Goal: Task Accomplishment & Management: Use online tool/utility

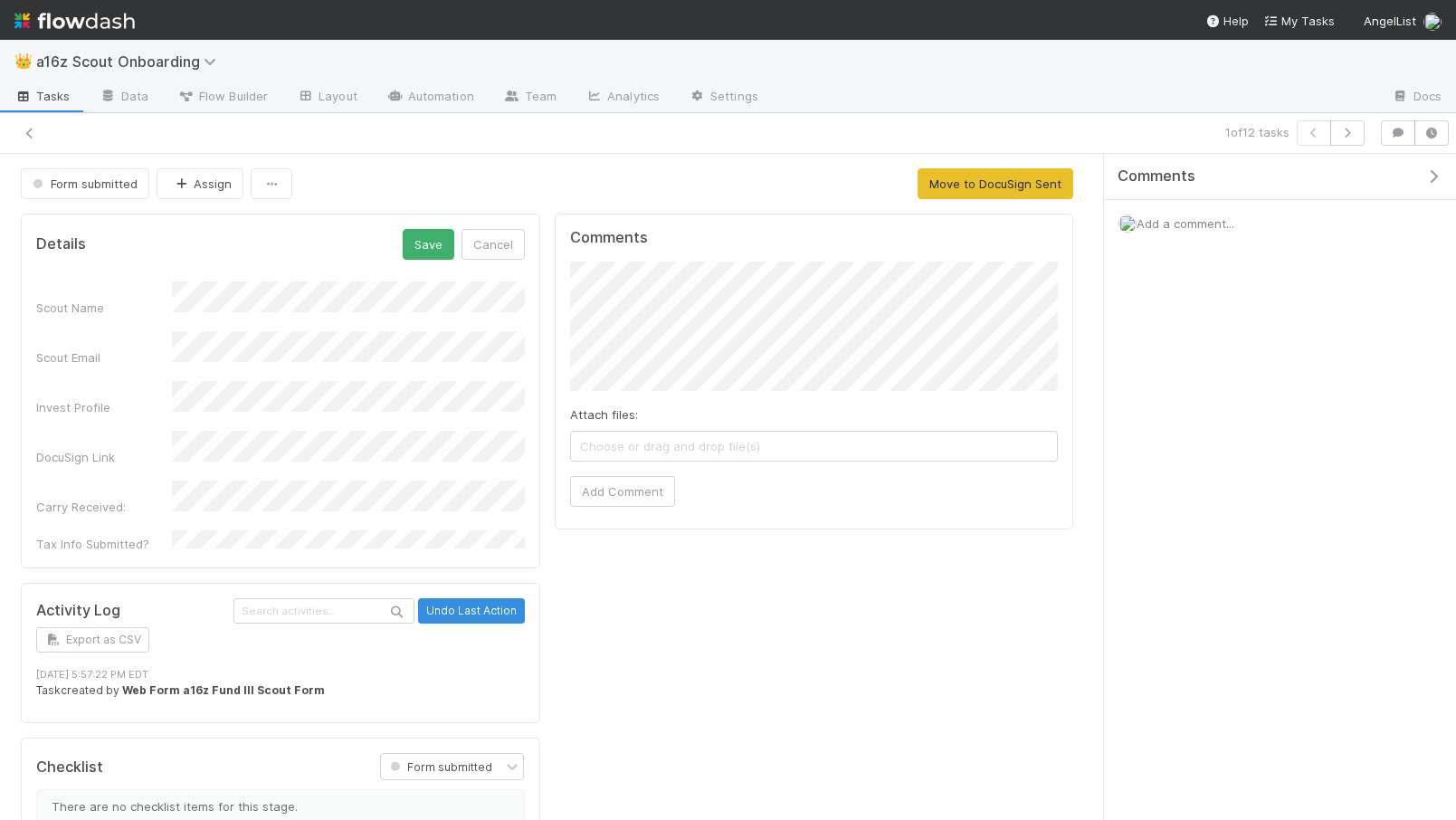
click at [75, 18] on img at bounding box center [74, 21] width 121 height 31
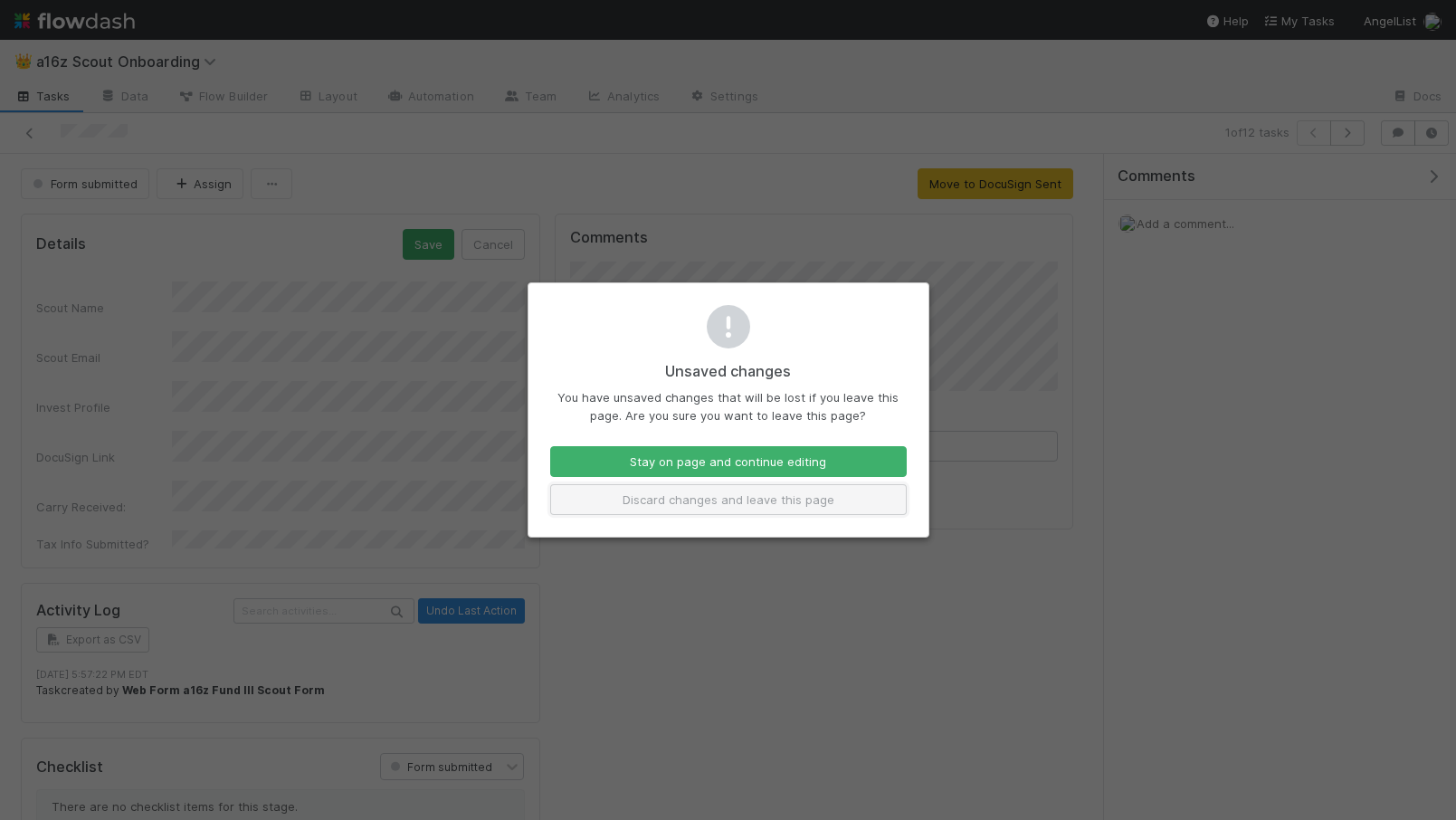
click at [725, 501] on button "Discard changes and leave this page" at bounding box center [728, 499] width 357 height 31
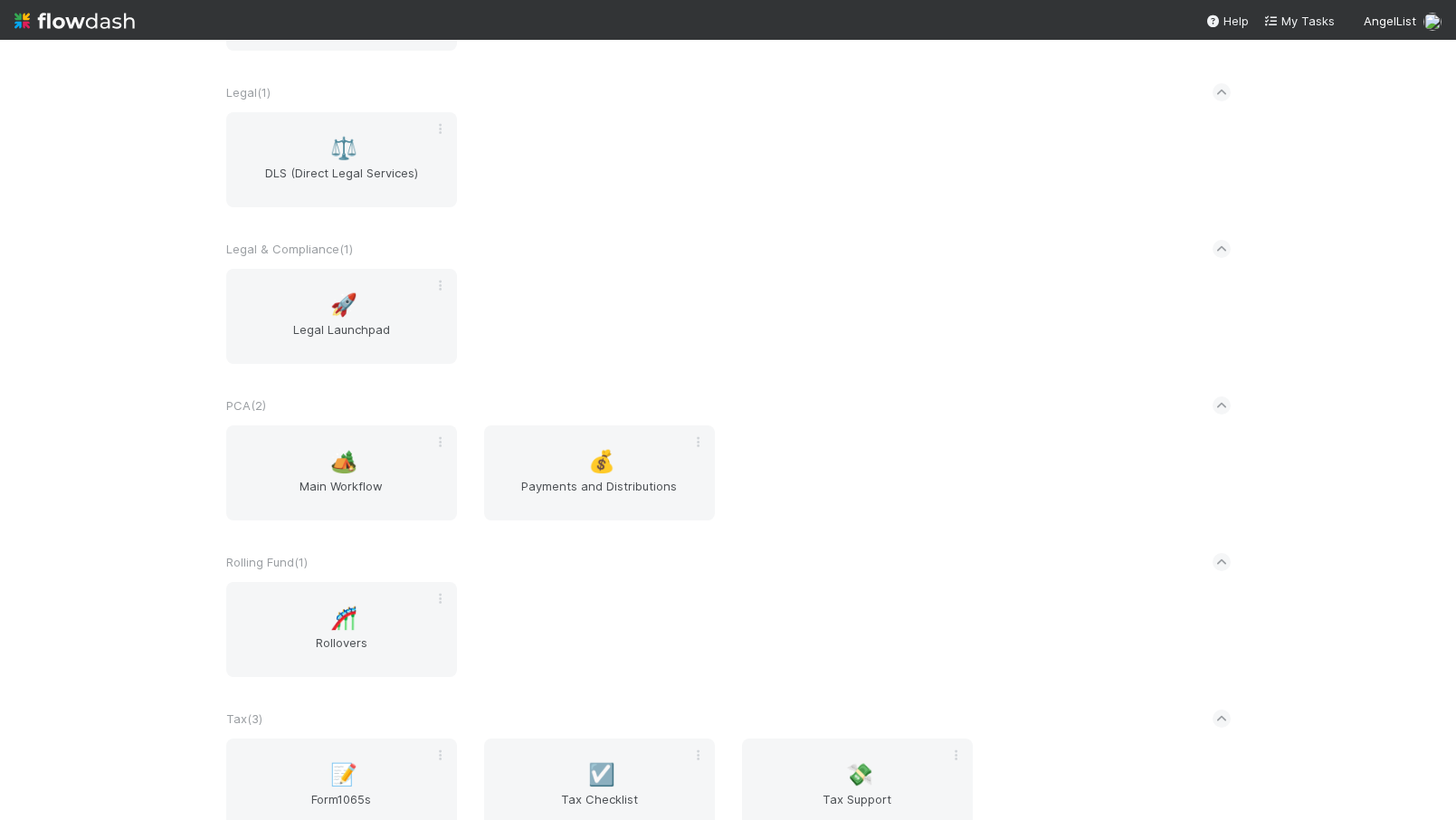
scroll to position [1538, 0]
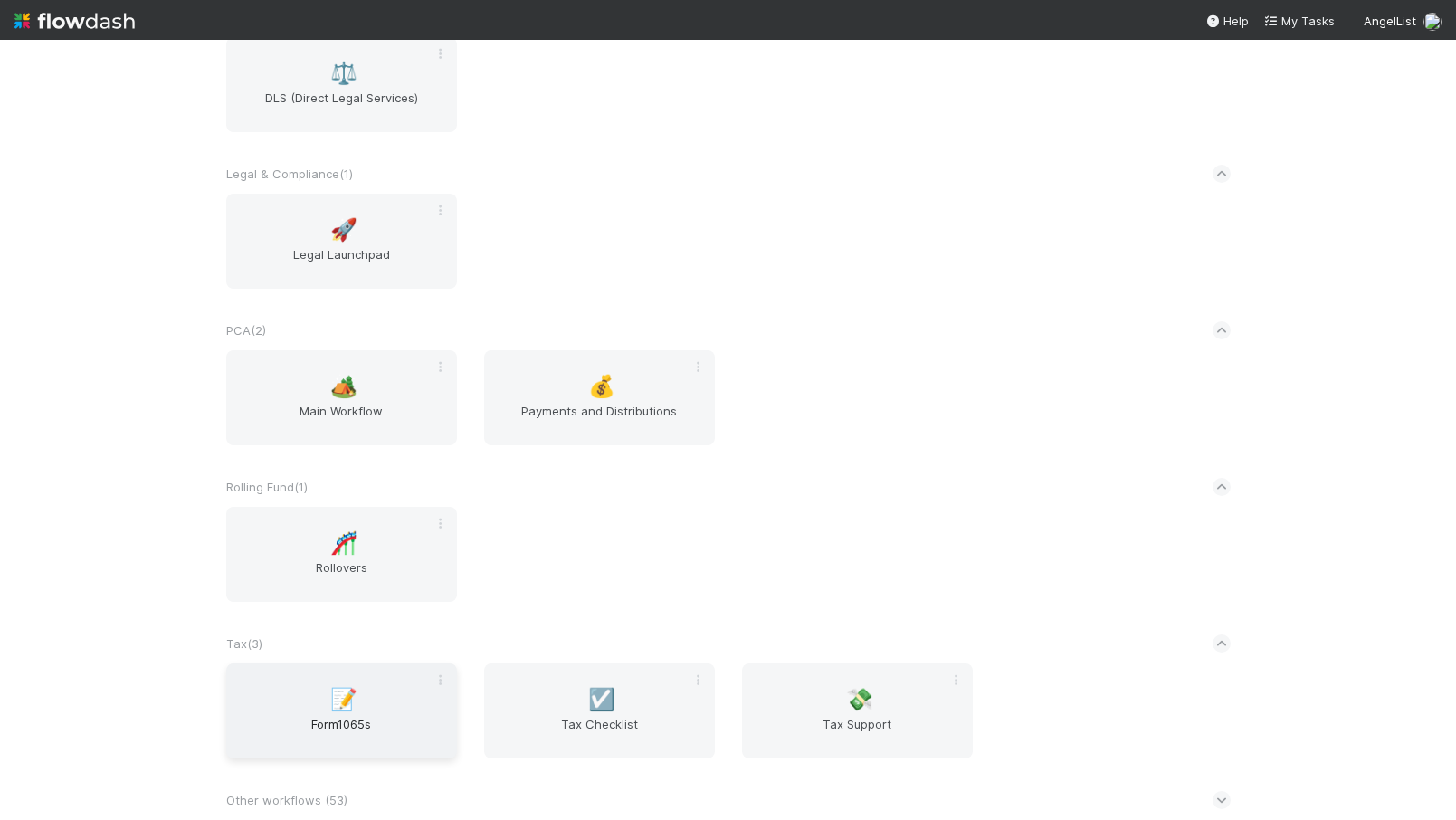
click at [365, 703] on div "📝 Form1065s" at bounding box center [341, 711] width 231 height 95
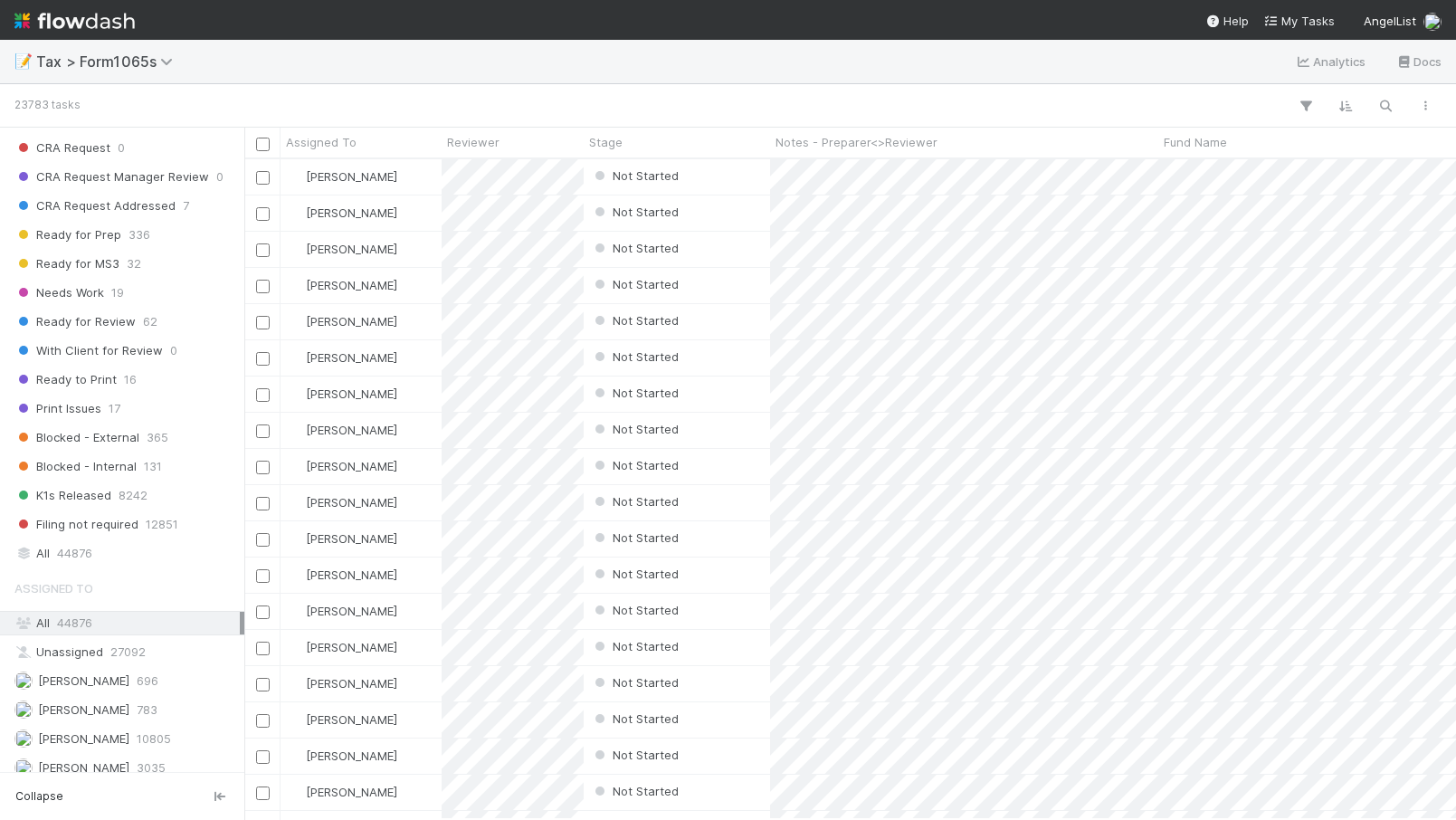
scroll to position [1325, 0]
click at [76, 554] on span "44876" at bounding box center [74, 551] width 35 height 23
click at [1391, 103] on icon "button" at bounding box center [1385, 106] width 18 height 16
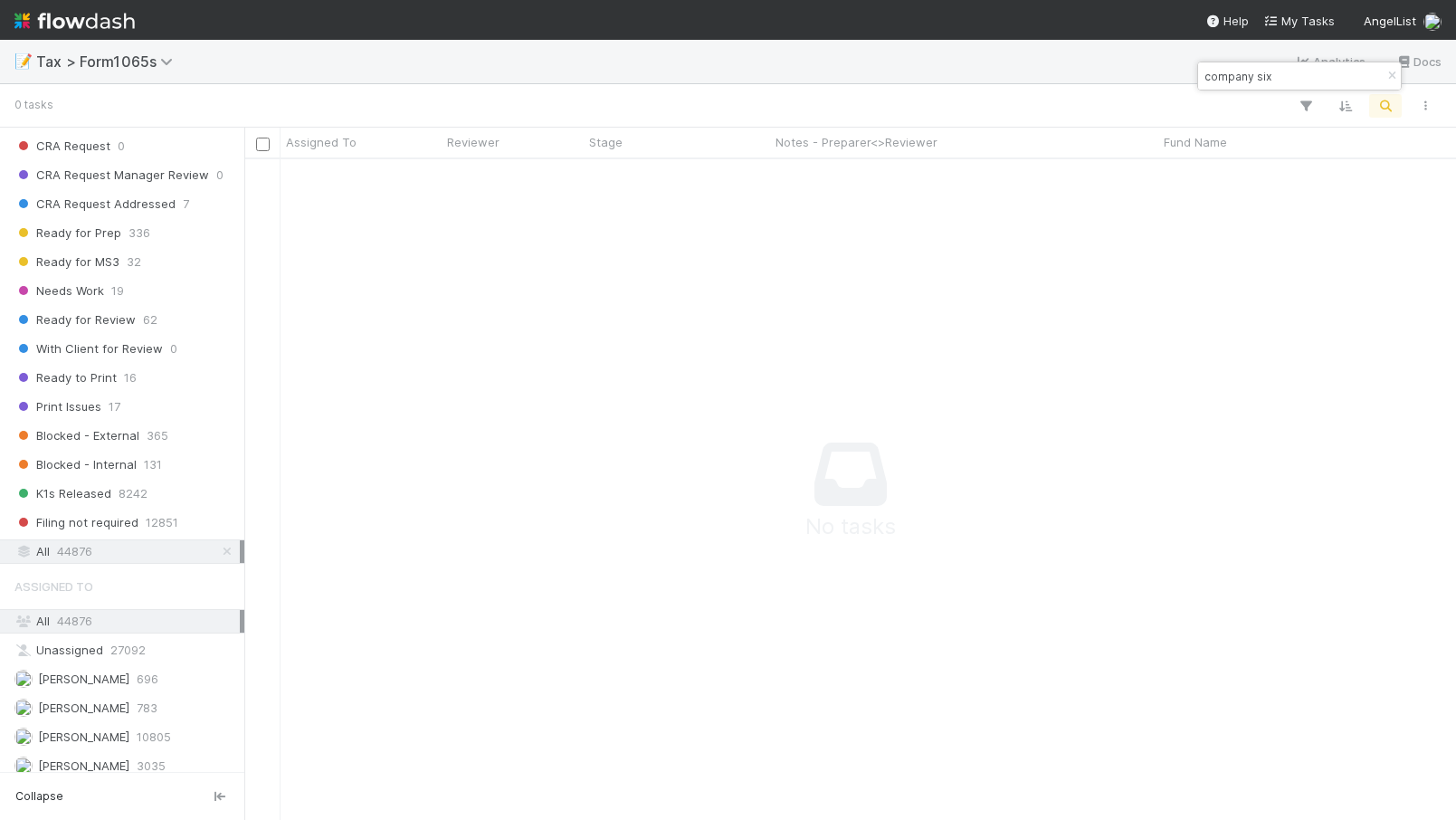
type input "company six"
click at [64, 5] on img at bounding box center [74, 21] width 121 height 31
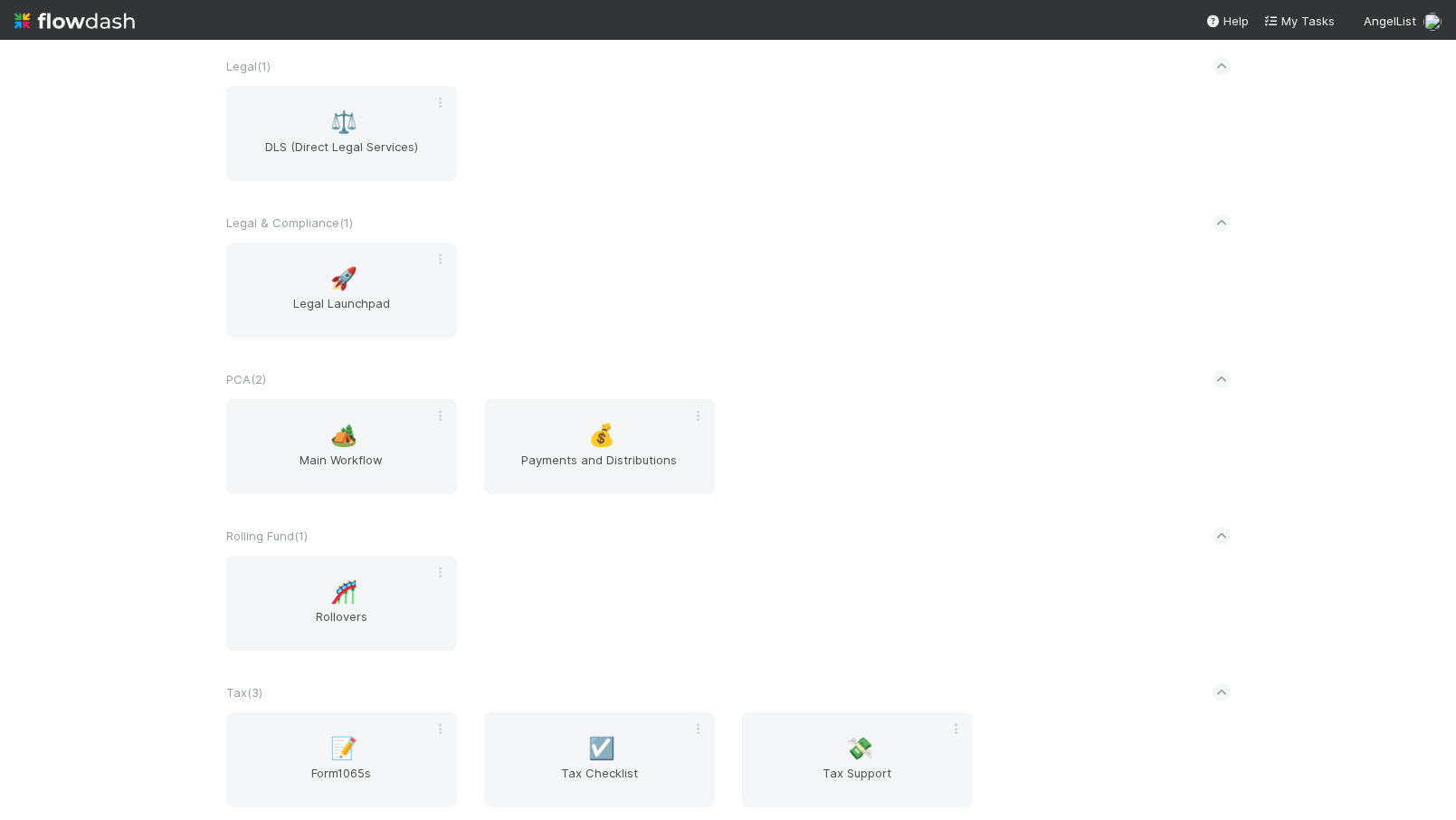
scroll to position [1538, 0]
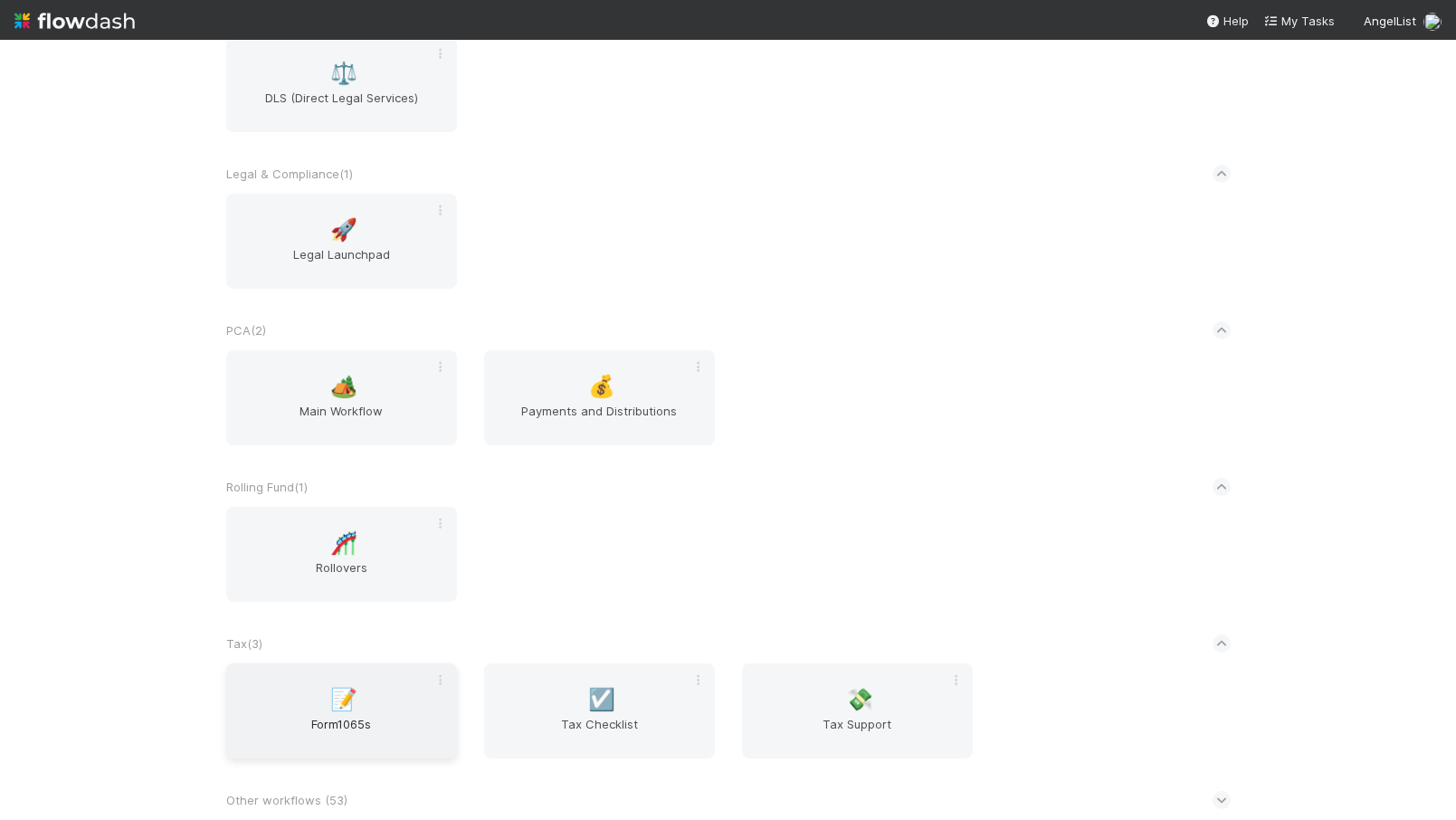
click at [382, 711] on div "📝 Form1065s" at bounding box center [341, 711] width 231 height 95
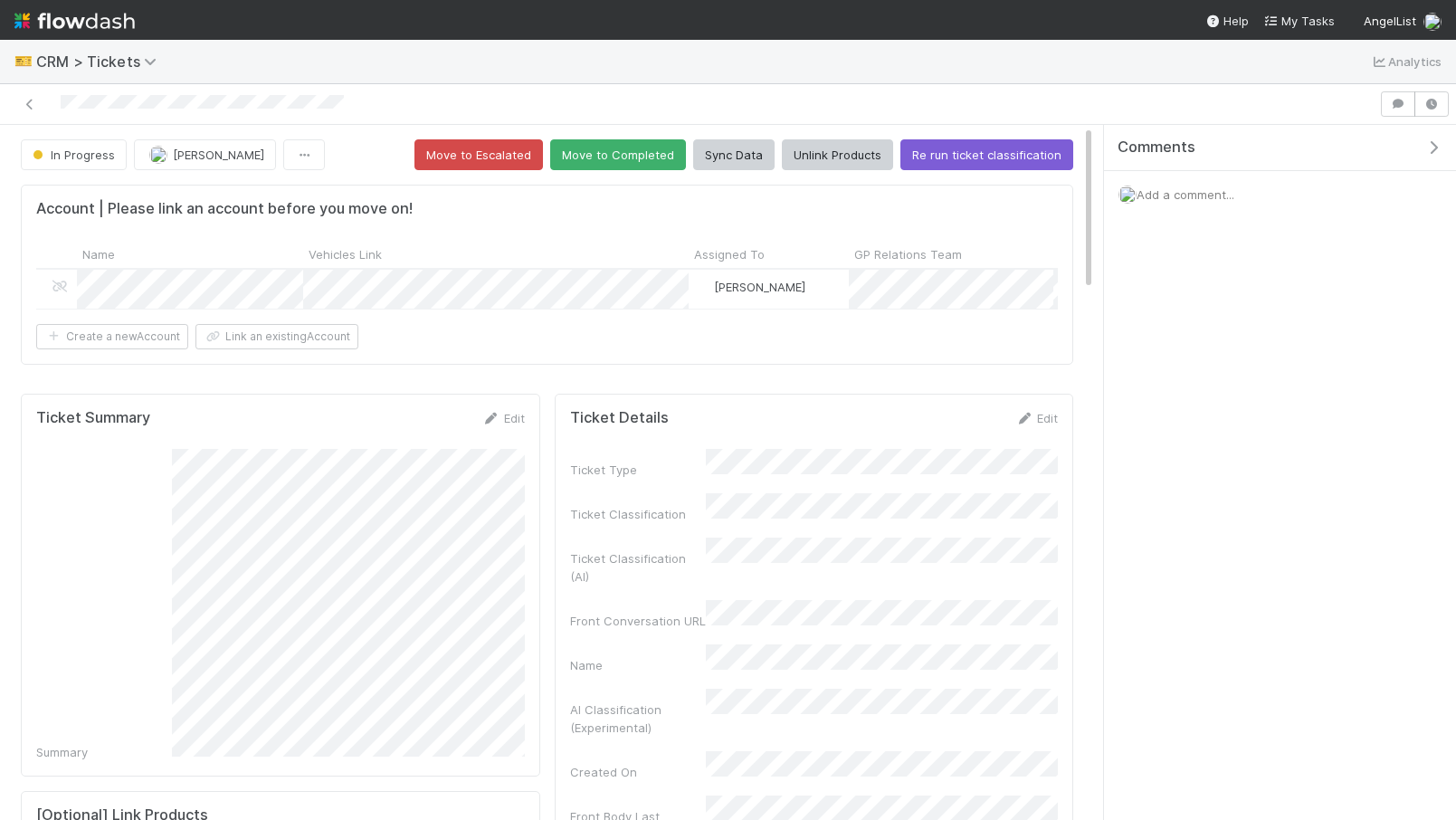
scroll to position [368, 487]
click at [51, 26] on img at bounding box center [74, 21] width 121 height 31
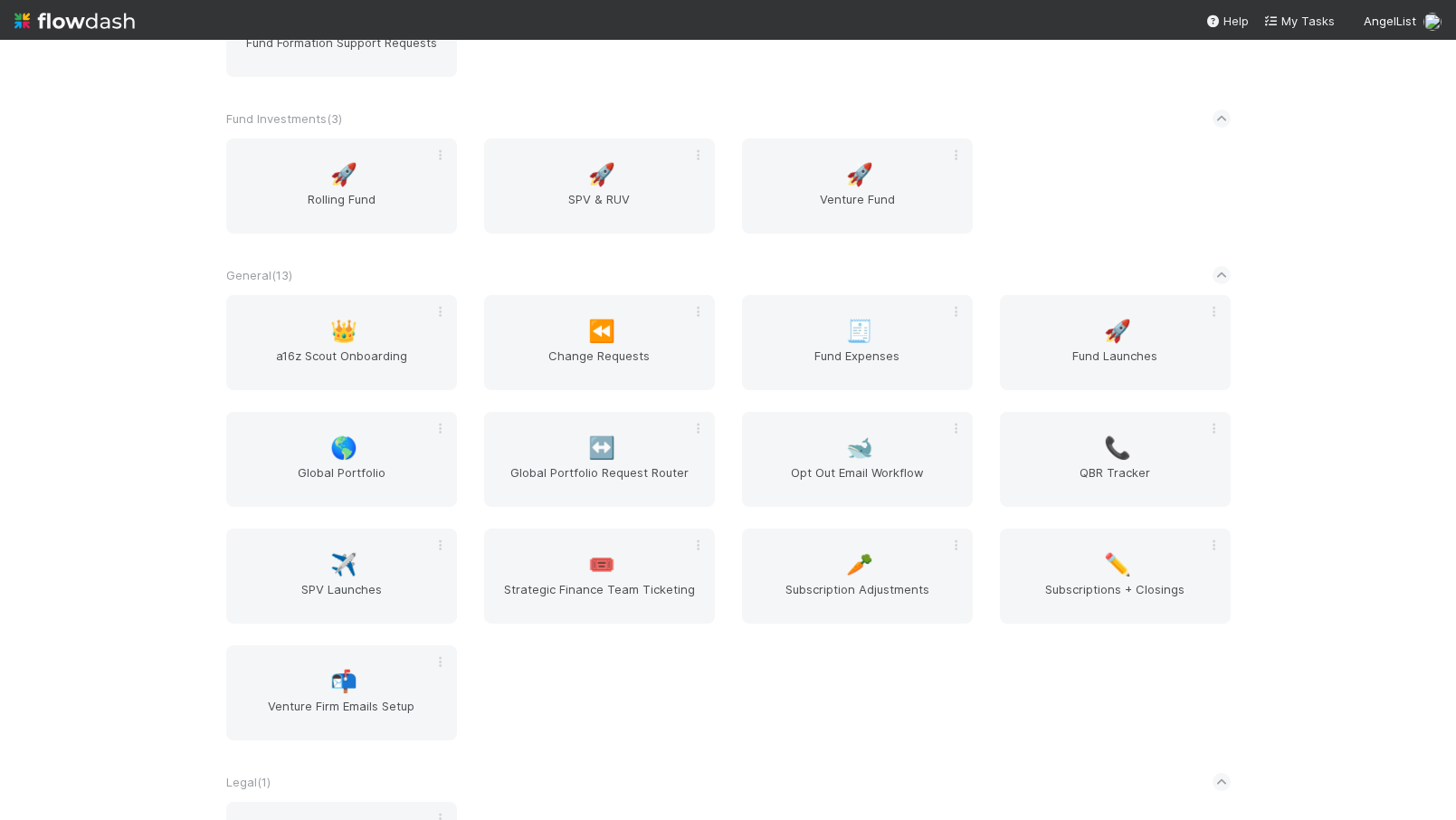
scroll to position [1538, 0]
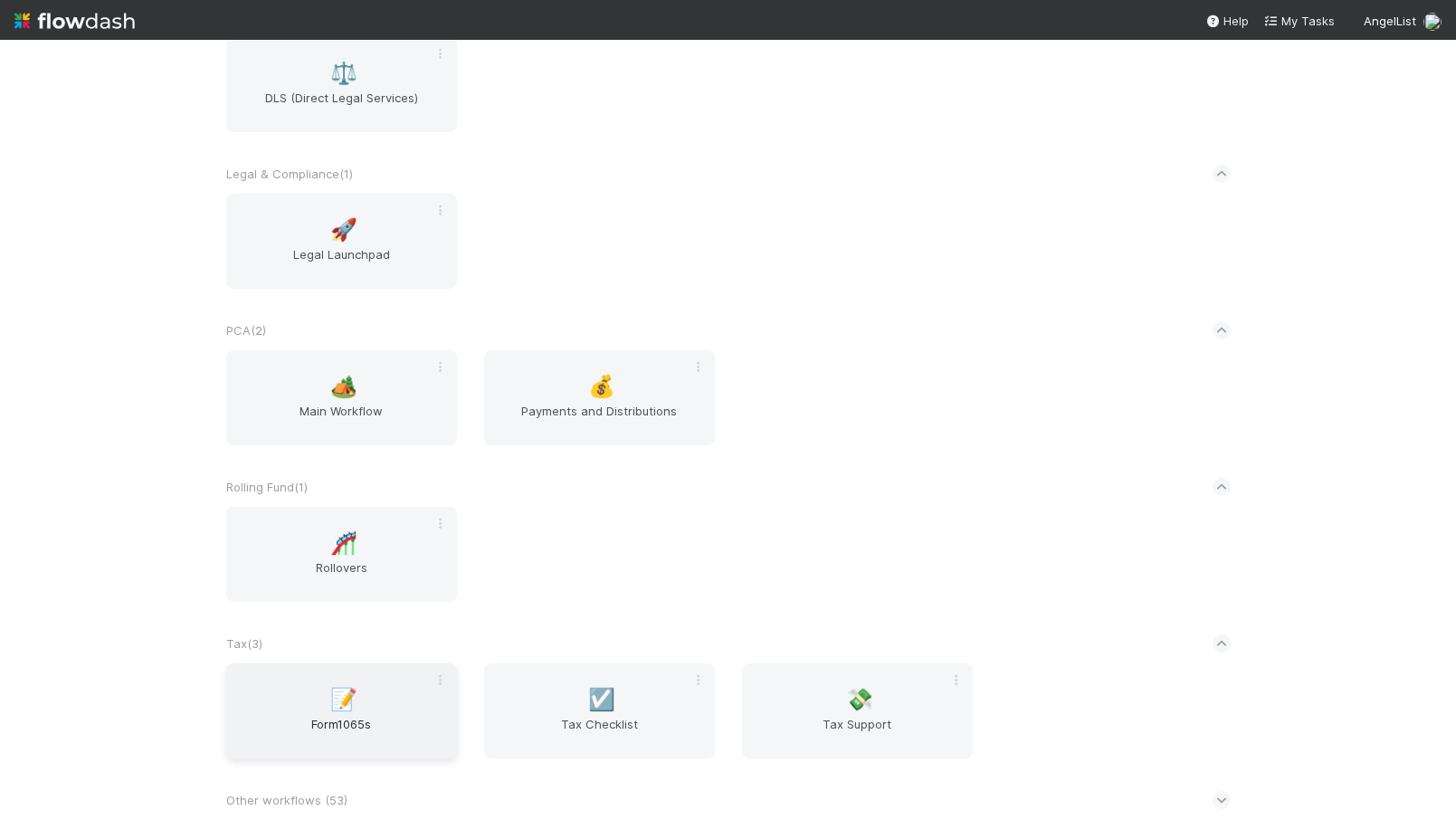
click at [339, 709] on span "📝" at bounding box center [344, 700] width 27 height 24
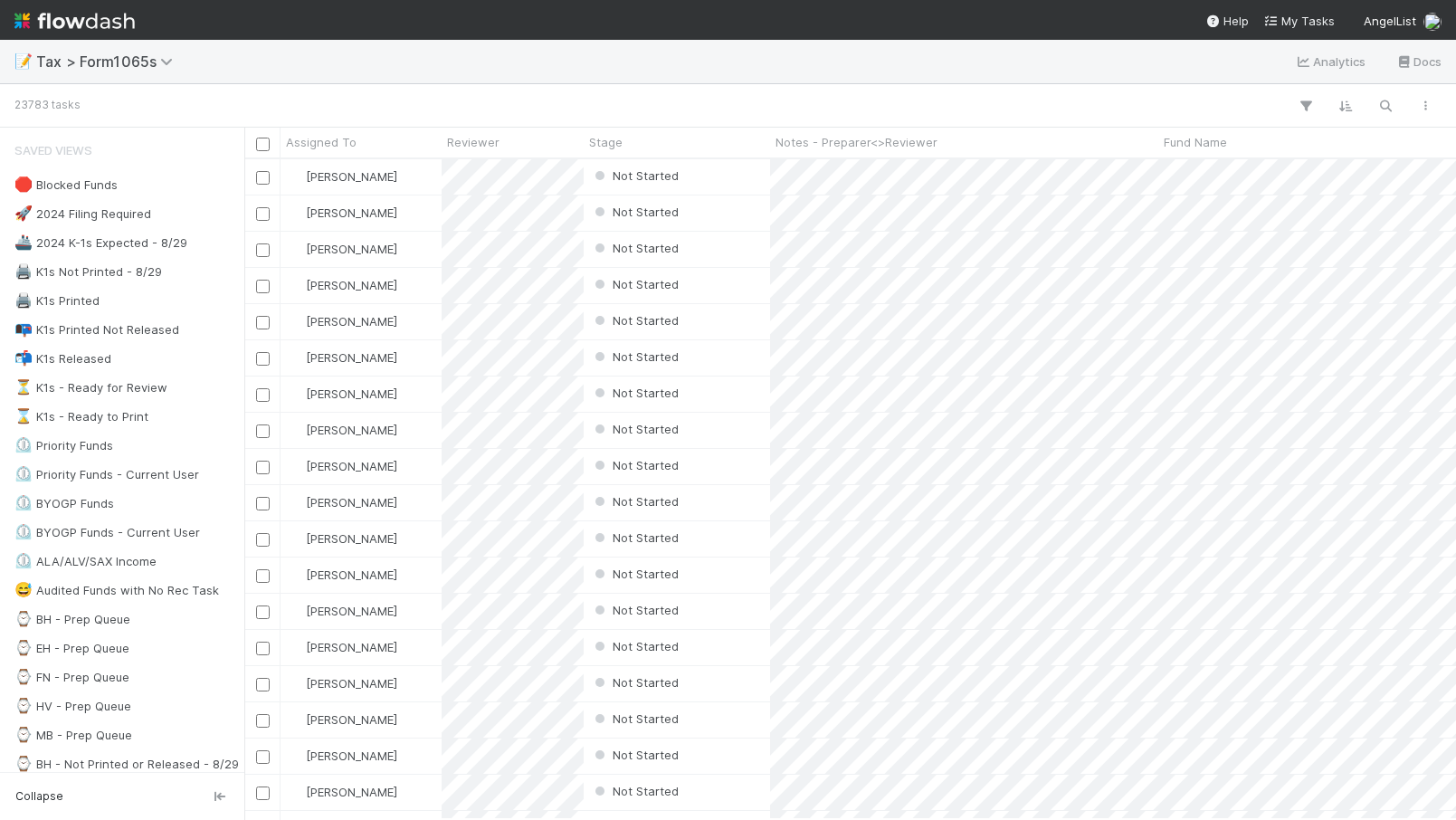
scroll to position [660, 1212]
click at [1382, 108] on icon "button" at bounding box center [1385, 106] width 18 height 16
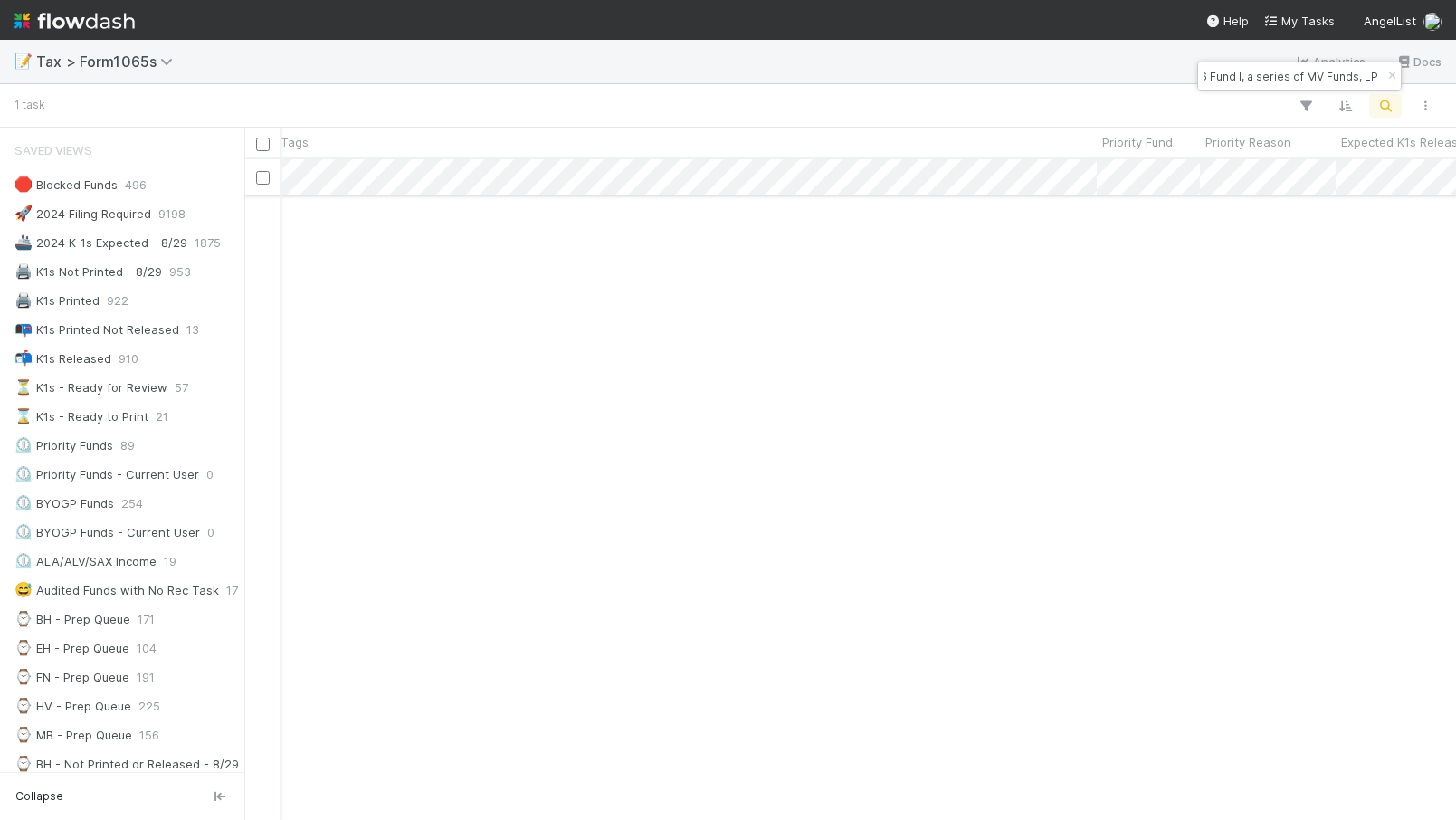
scroll to position [0, 1402]
type input "C6 Fund I, a series of MV Funds, LP"
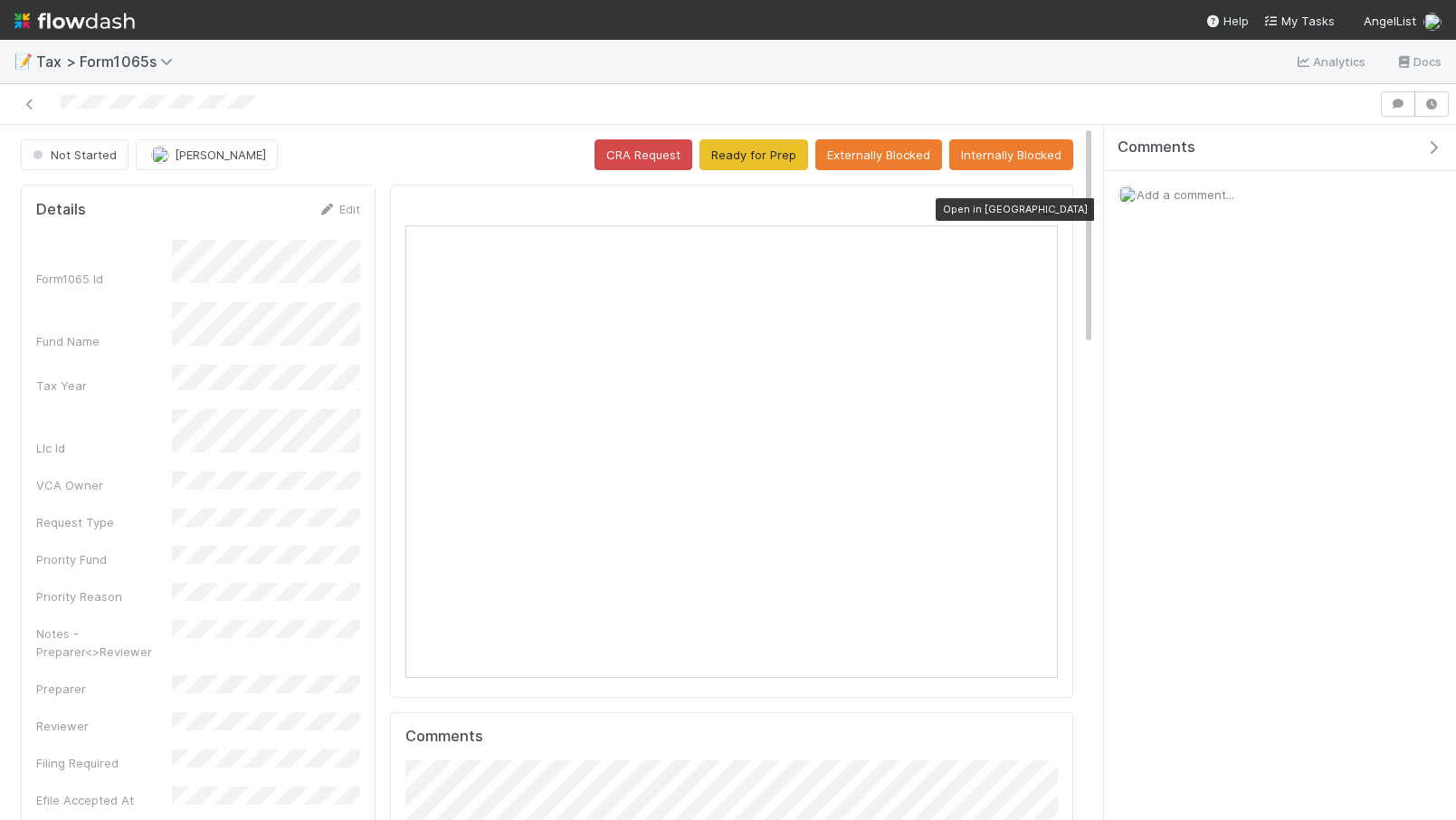
click at [1050, 203] on icon at bounding box center [1048, 209] width 18 height 12
click at [34, 102] on icon at bounding box center [30, 104] width 18 height 12
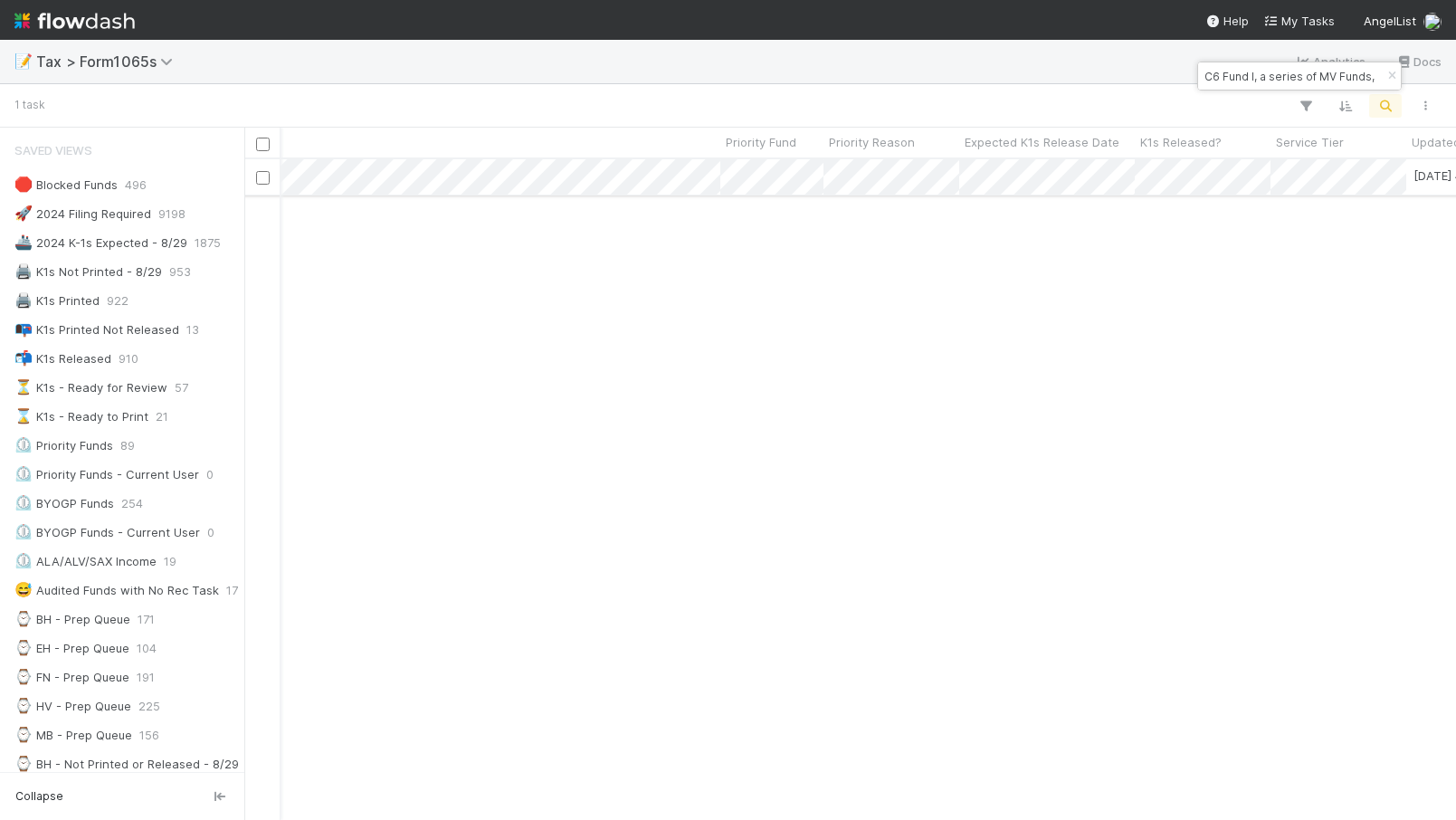
scroll to position [0, 1792]
click at [844, 232] on div at bounding box center [728, 410] width 1456 height 820
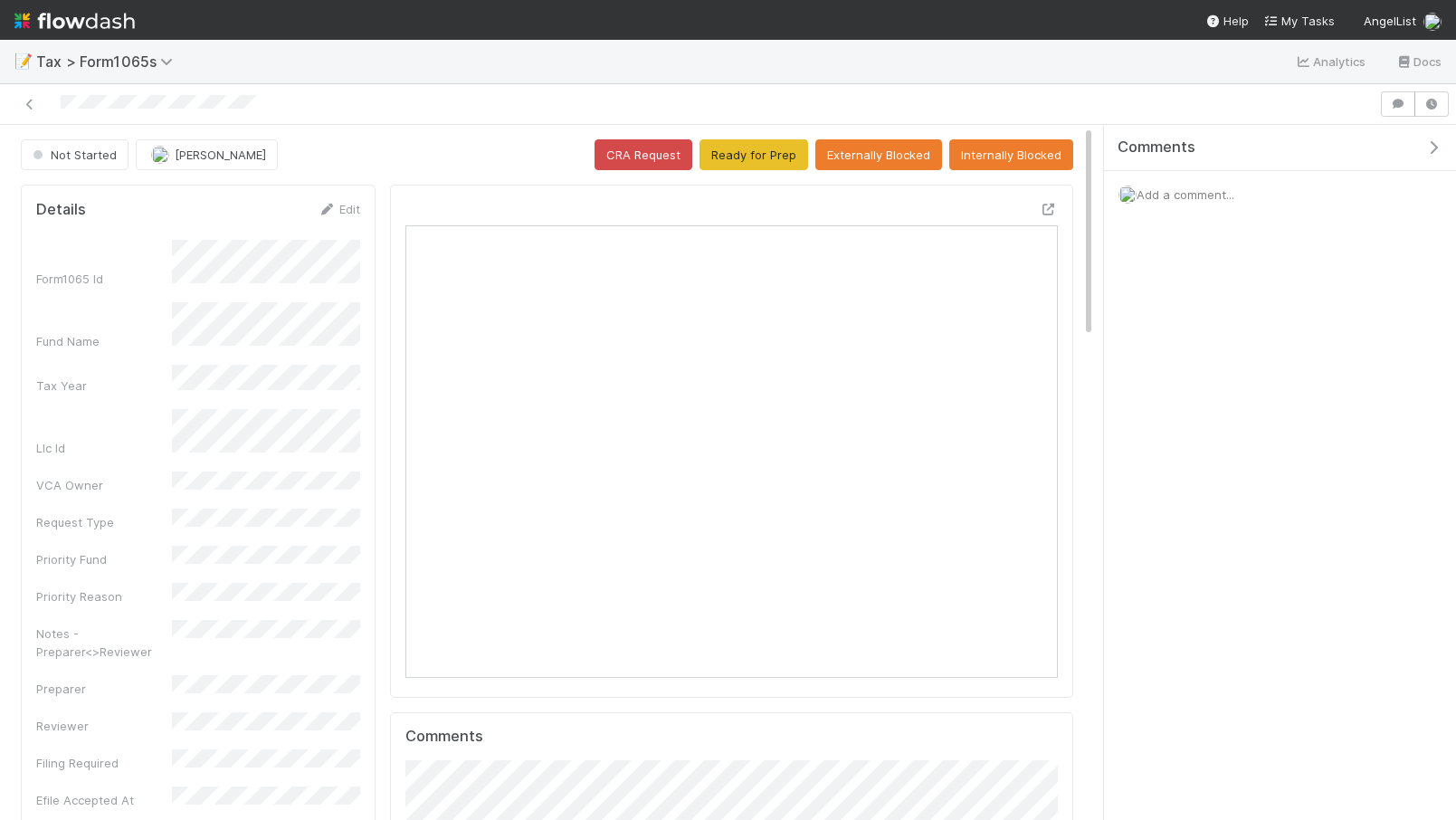
click at [42, 92] on div at bounding box center [689, 104] width 1364 height 25
click at [35, 102] on icon at bounding box center [30, 104] width 18 height 12
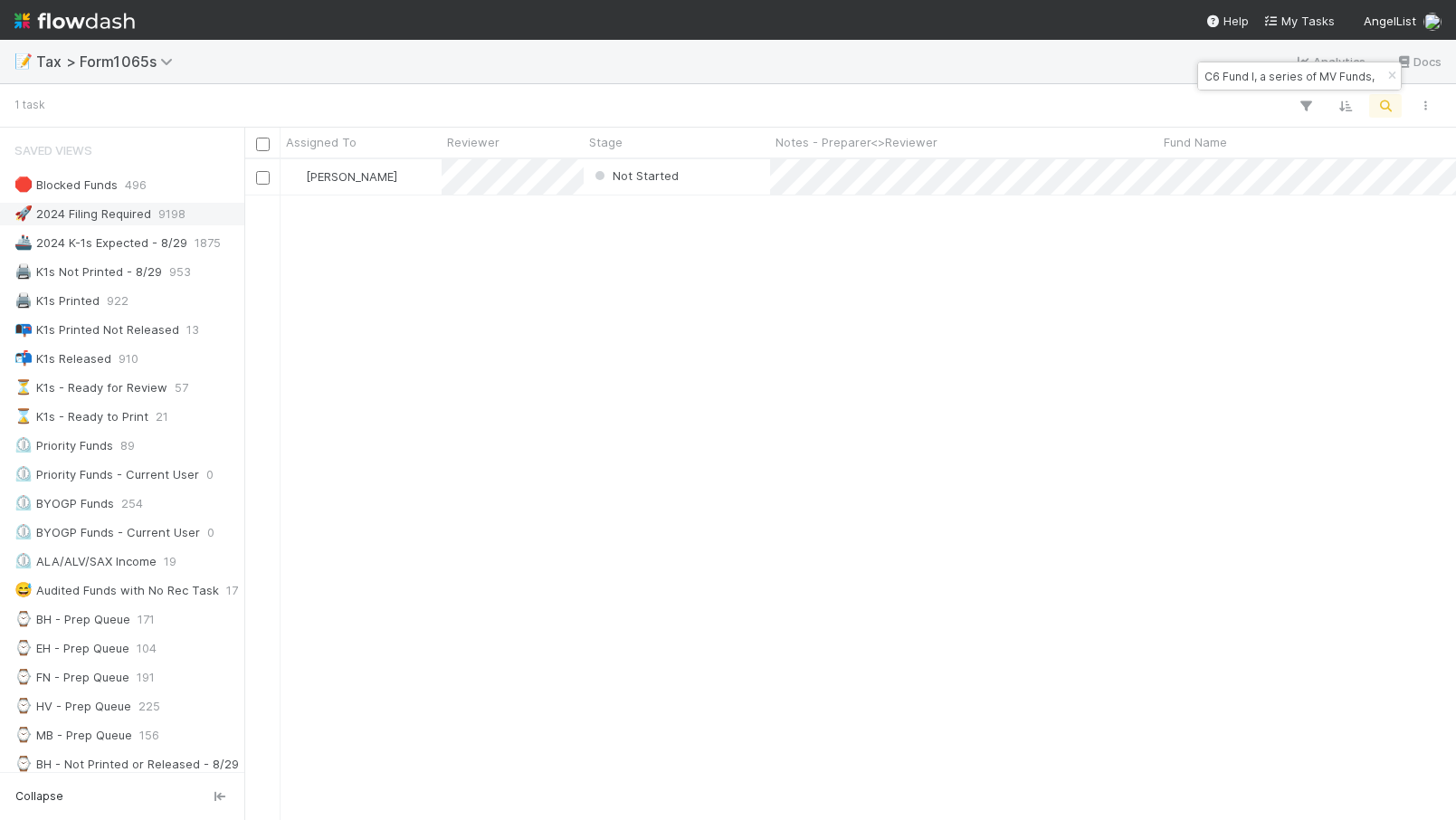
click at [152, 220] on div "🚀 2024 Filing Required 9198" at bounding box center [127, 213] width 225 height 23
click at [1346, 79] on div "C6 Fund I, a series of MV Funds, LP" at bounding box center [1299, 76] width 202 height 27
click at [1390, 78] on icon "button" at bounding box center [1392, 76] width 18 height 11
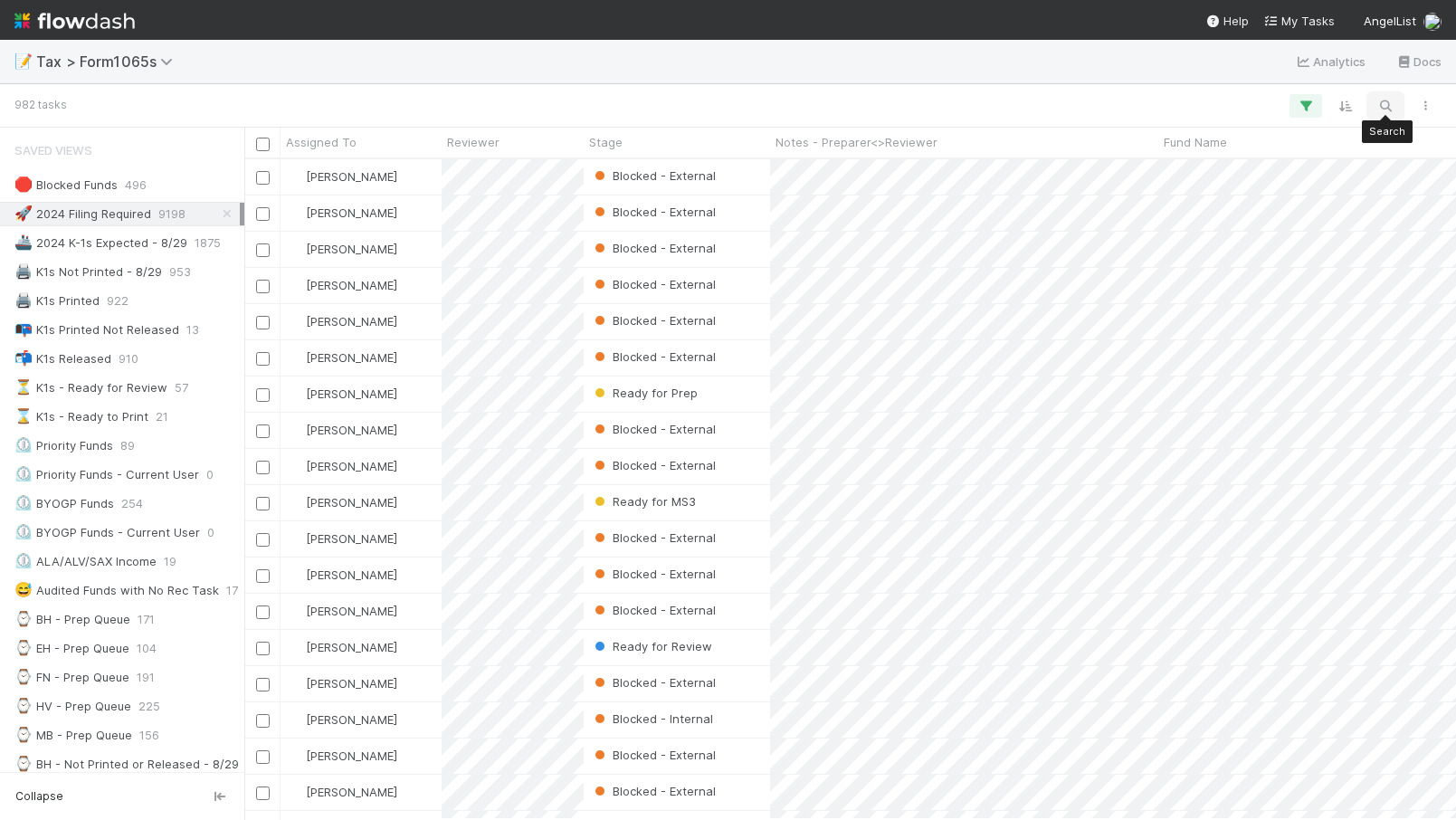
click at [1387, 103] on icon "button" at bounding box center [1385, 106] width 18 height 16
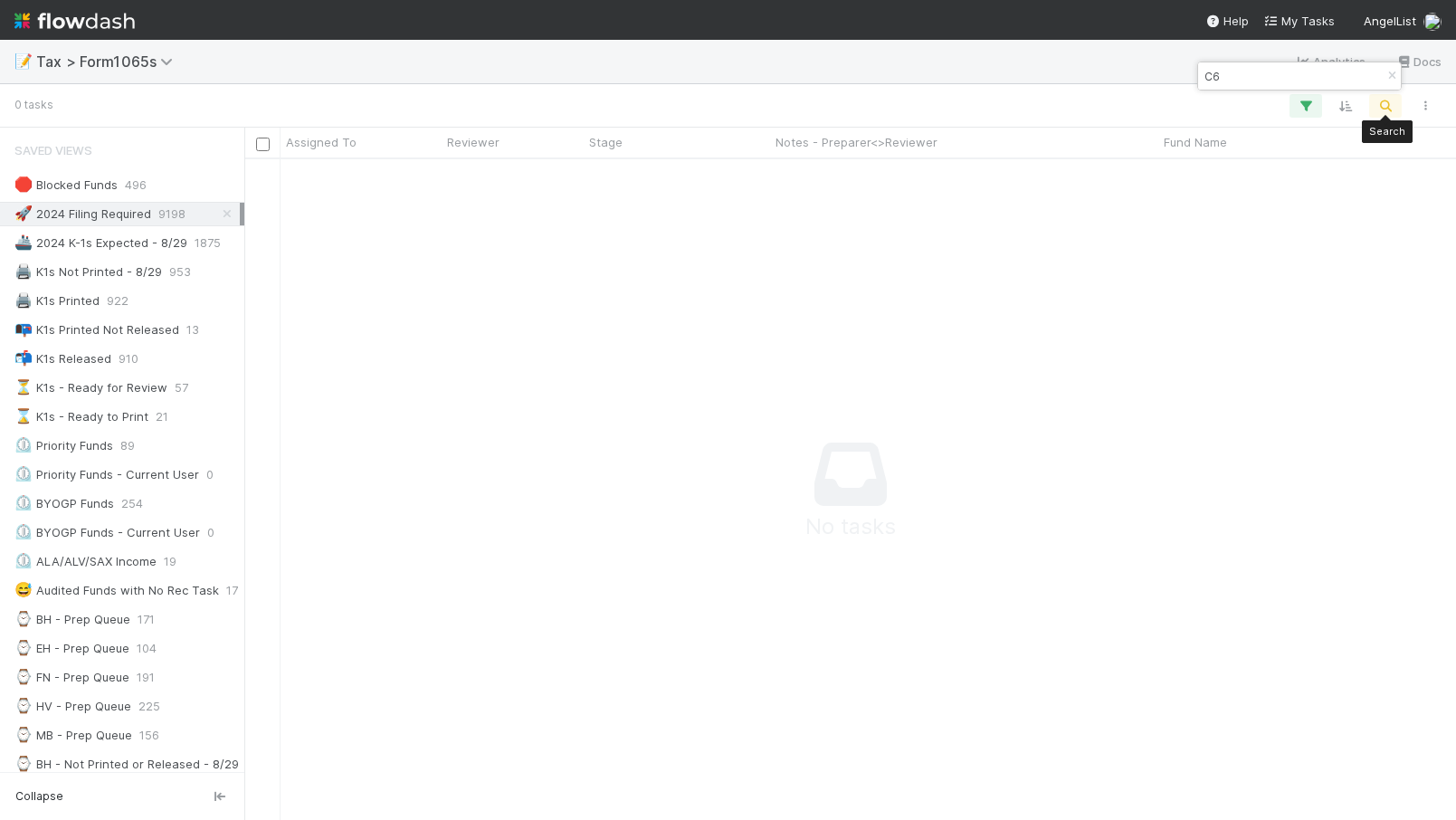
type input "C"
click at [56, 252] on div at bounding box center [728, 410] width 1456 height 820
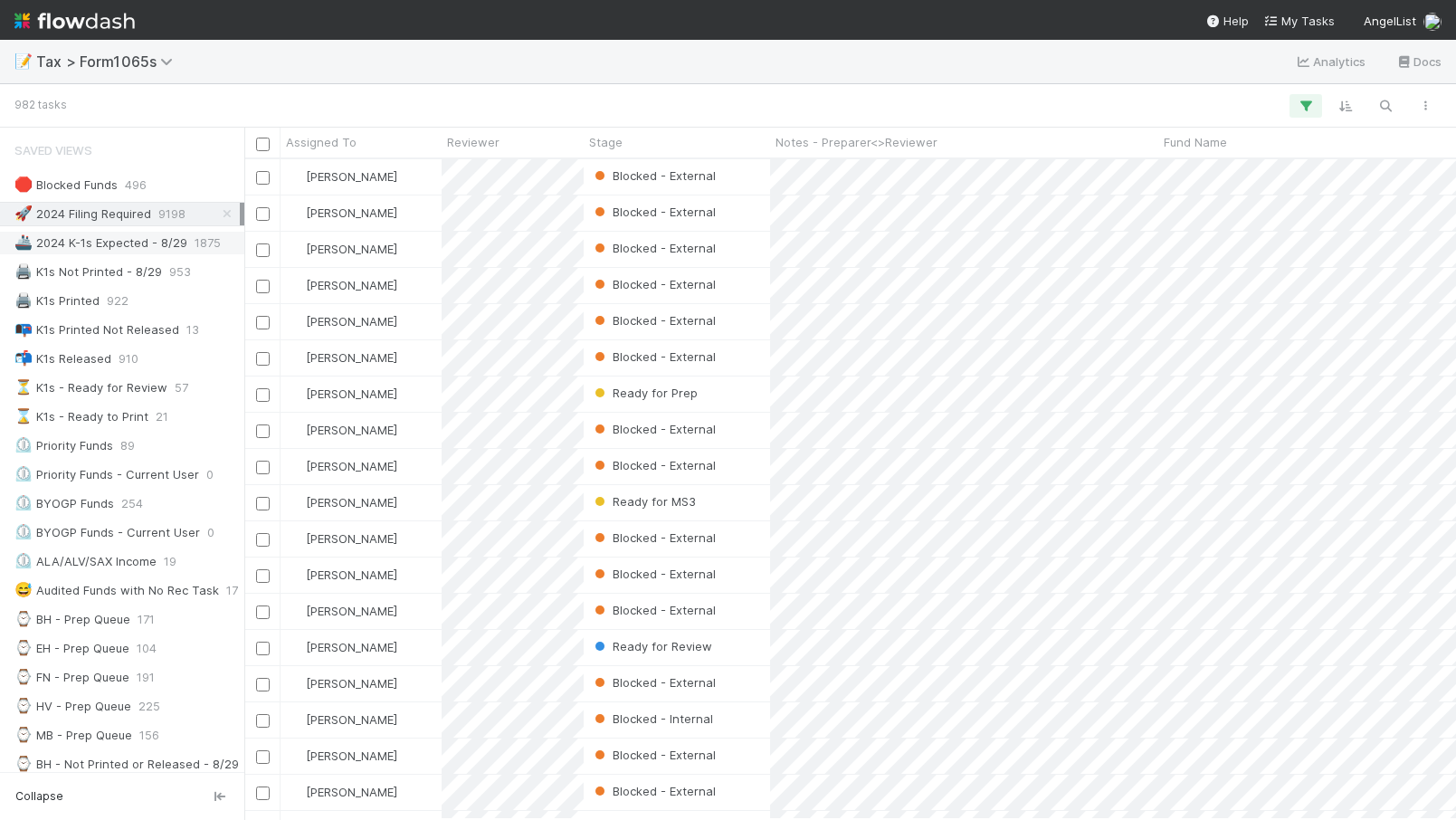
click at [156, 236] on div "🚢 2024 K-1s Expected - 8/29" at bounding box center [101, 242] width 172 height 23
click at [1388, 106] on icon "button" at bounding box center [1385, 106] width 18 height 16
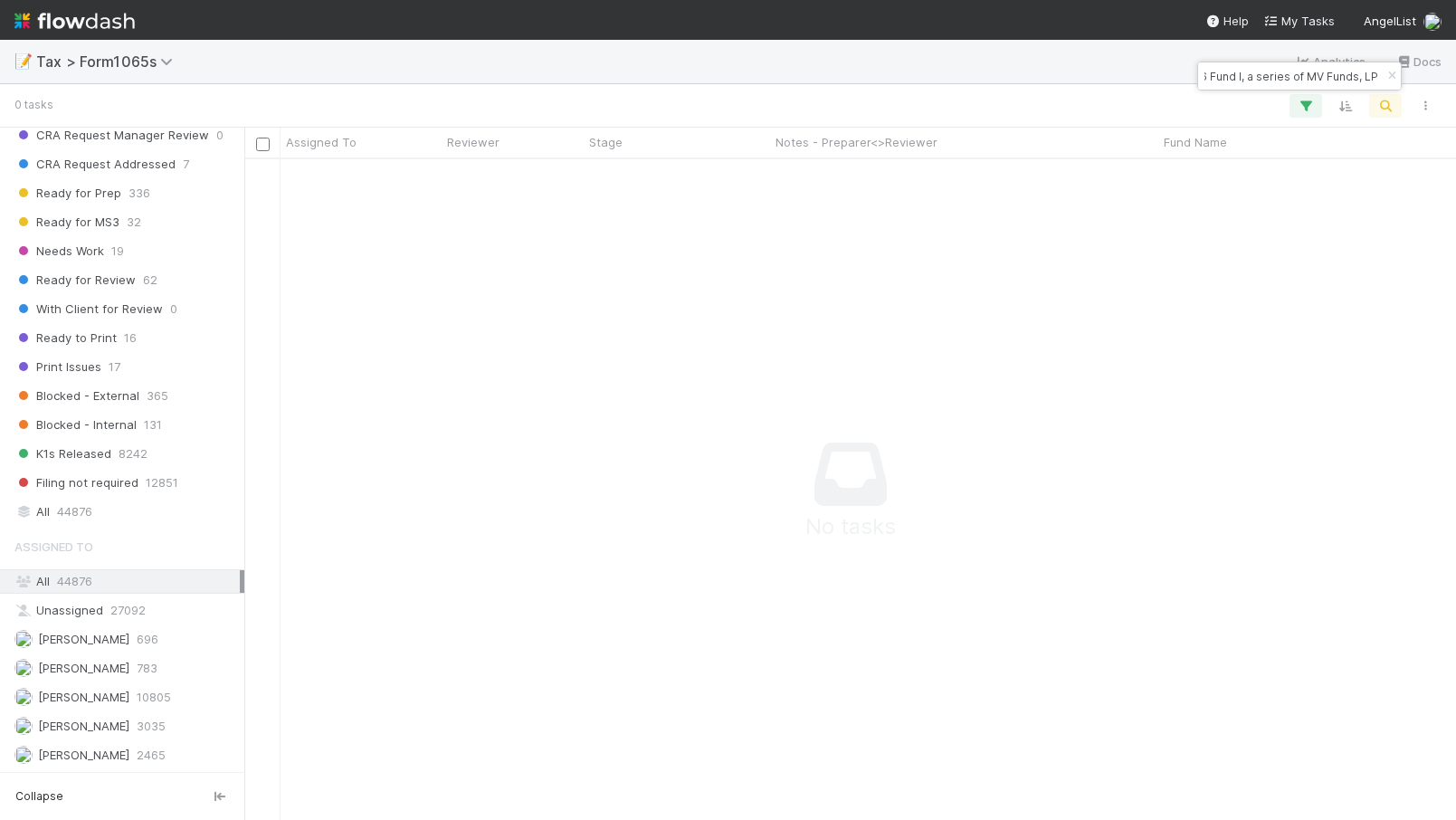
type input "C6 Fund I, a series of MV Funds, LP"
click at [1344, 72] on div "C6 Fund I, a series of MV Funds, LP" at bounding box center [1299, 76] width 202 height 27
click at [1390, 72] on icon "button" at bounding box center [1392, 76] width 18 height 11
click at [1383, 100] on icon "button" at bounding box center [1385, 106] width 18 height 16
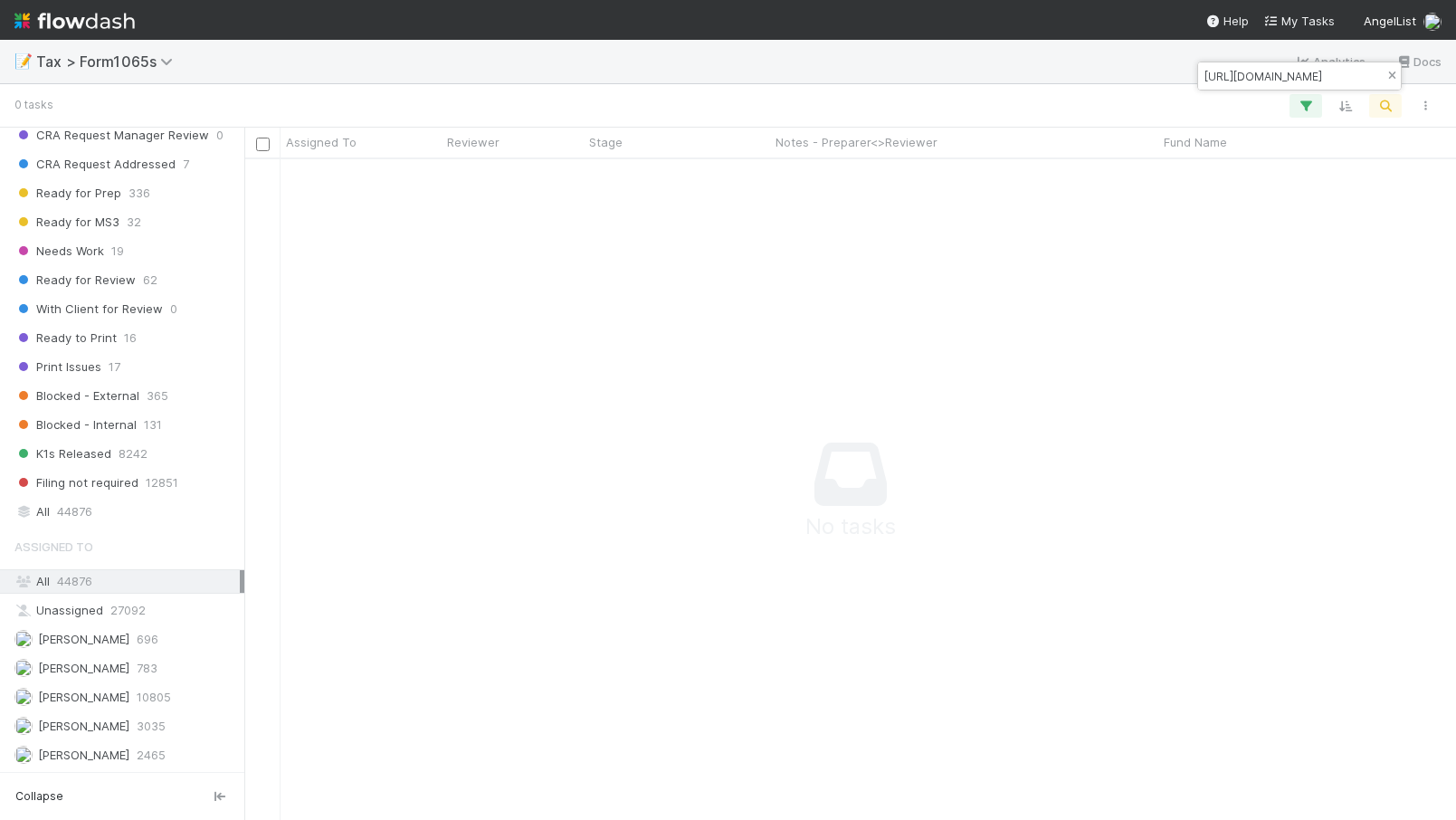
type input "https://app.getguru.com/card/cE4LkyLi/Can-you-provide-a-copy-of-the-funds-tax-r…"
click at [1392, 74] on icon "button" at bounding box center [1392, 76] width 18 height 11
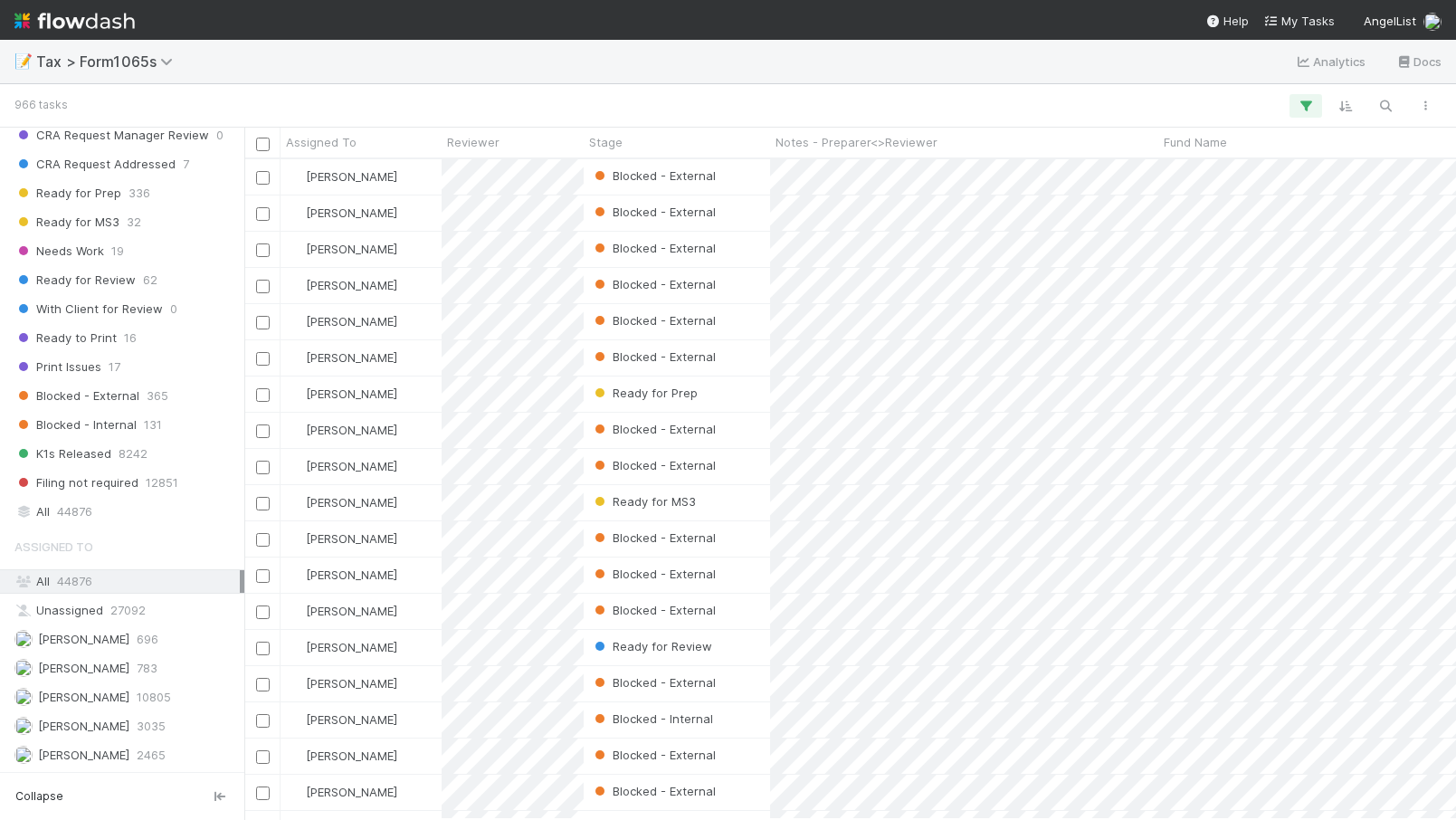
scroll to position [660, 1212]
click at [1384, 105] on icon "button" at bounding box center [1385, 106] width 18 height 16
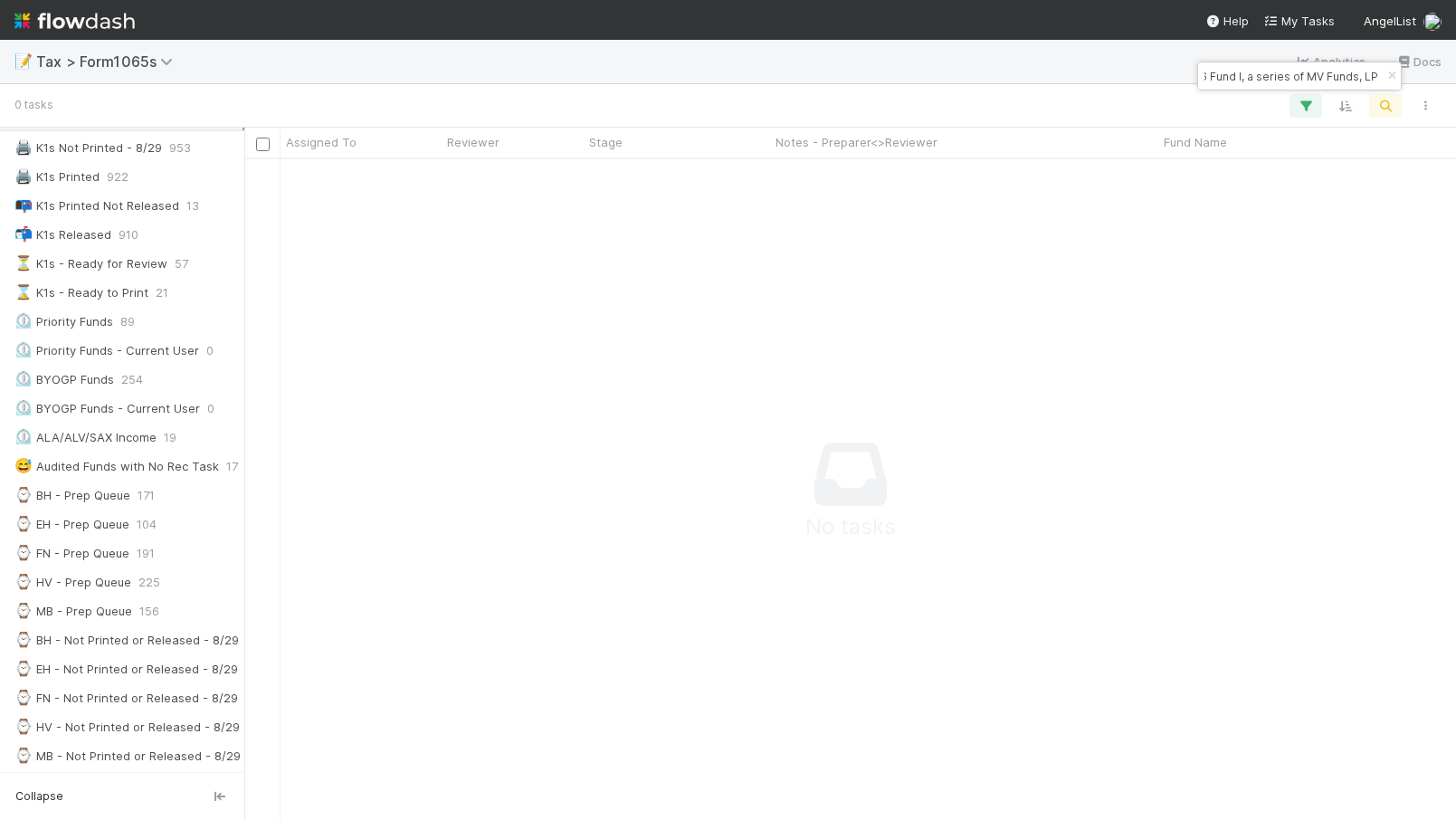
scroll to position [0, 0]
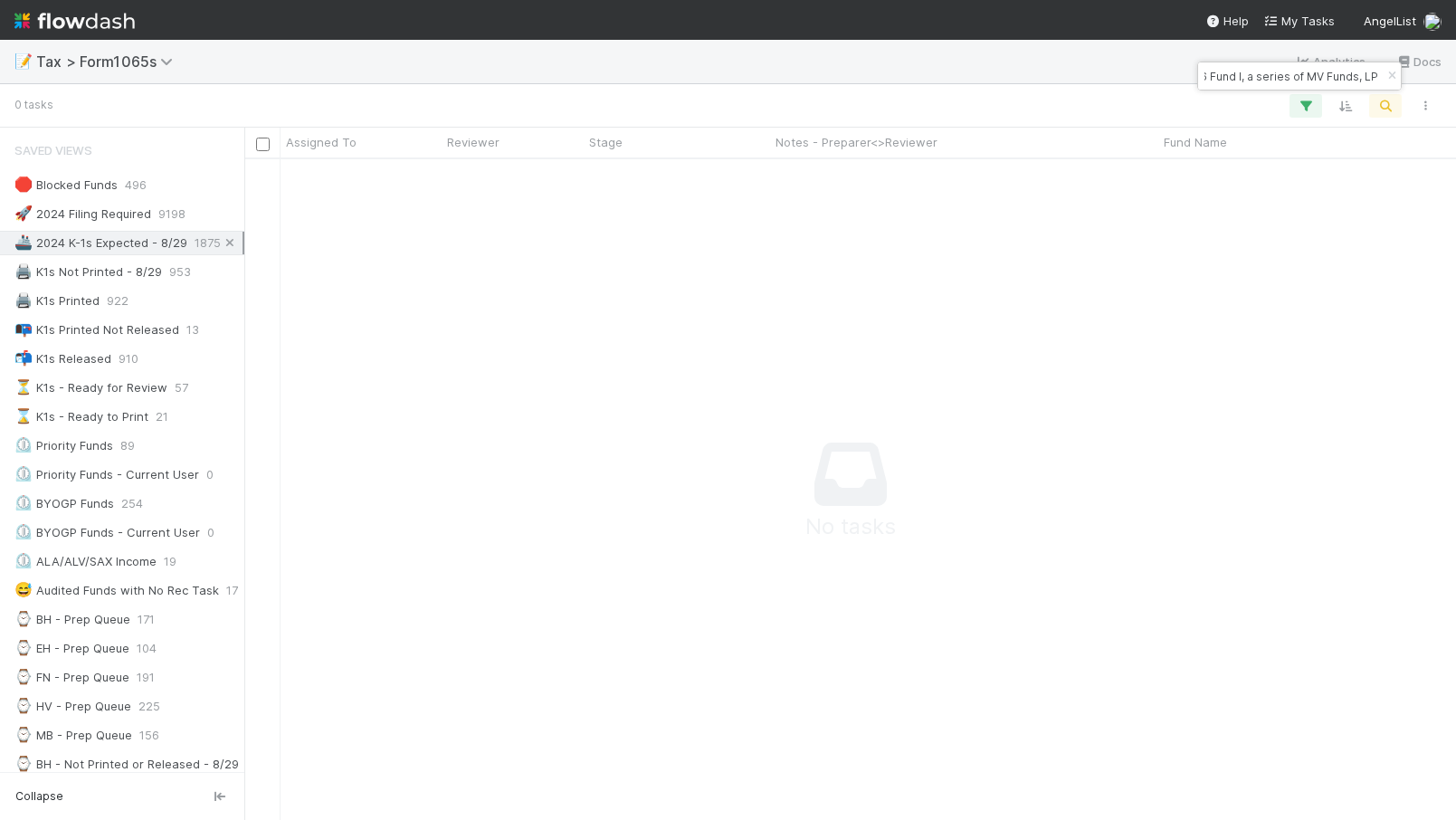
type input "C6 Fund I, a series of MV Funds, LP"
click at [224, 244] on icon at bounding box center [230, 242] width 18 height 12
click at [409, 176] on div "[PERSON_NAME]" at bounding box center [360, 176] width 161 height 35
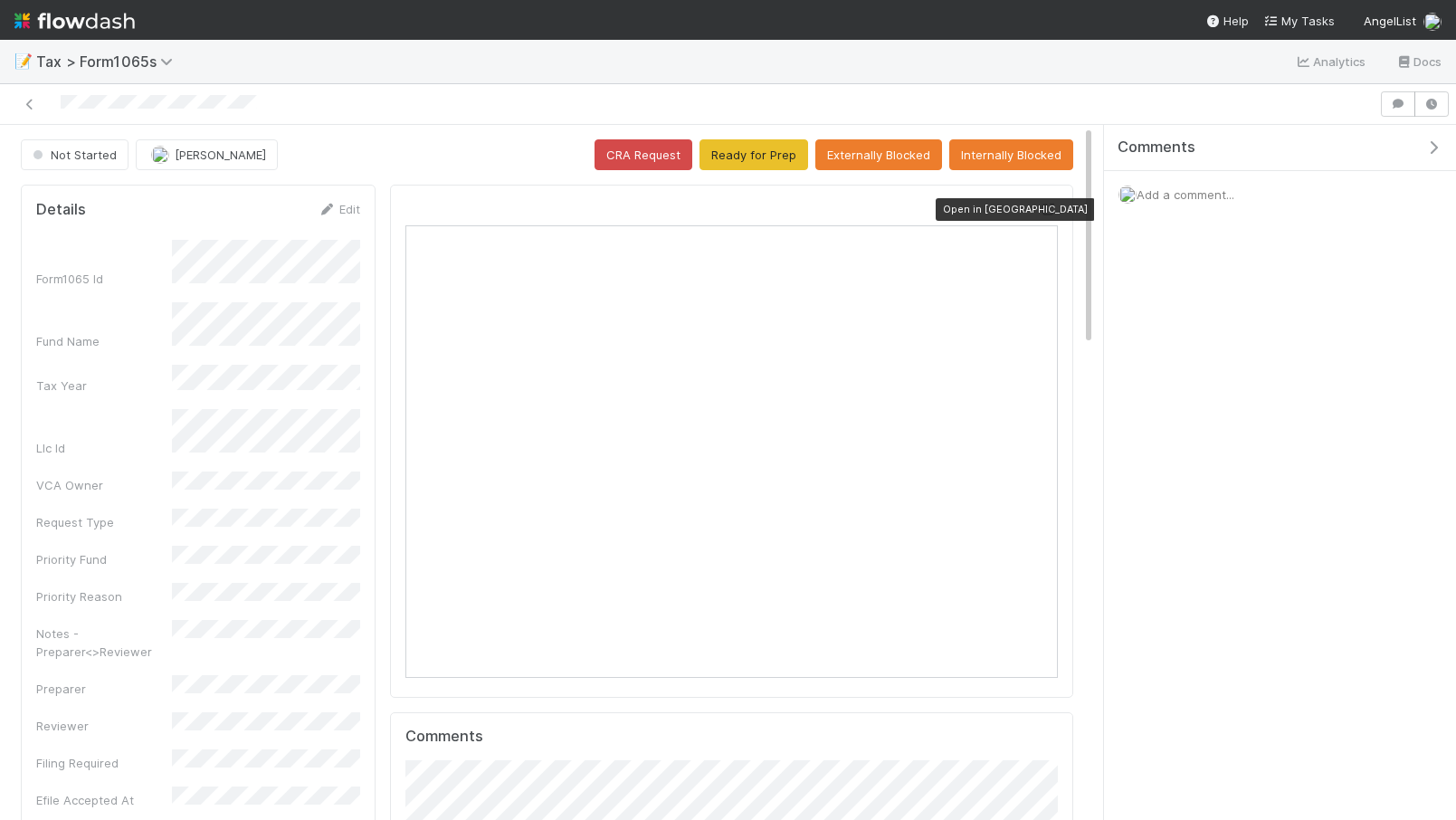
click at [1047, 206] on icon at bounding box center [1048, 209] width 18 height 12
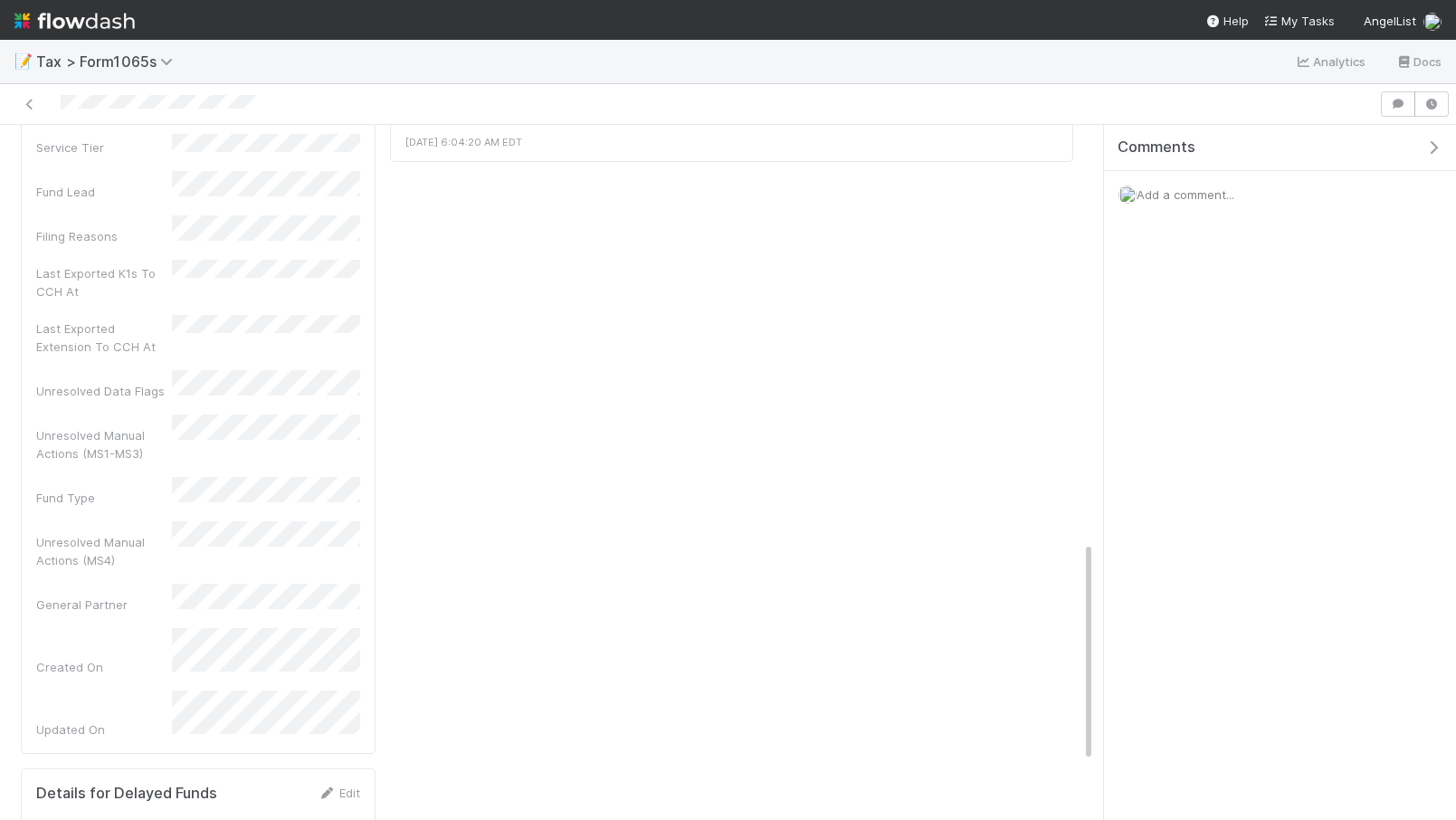
scroll to position [1319, 0]
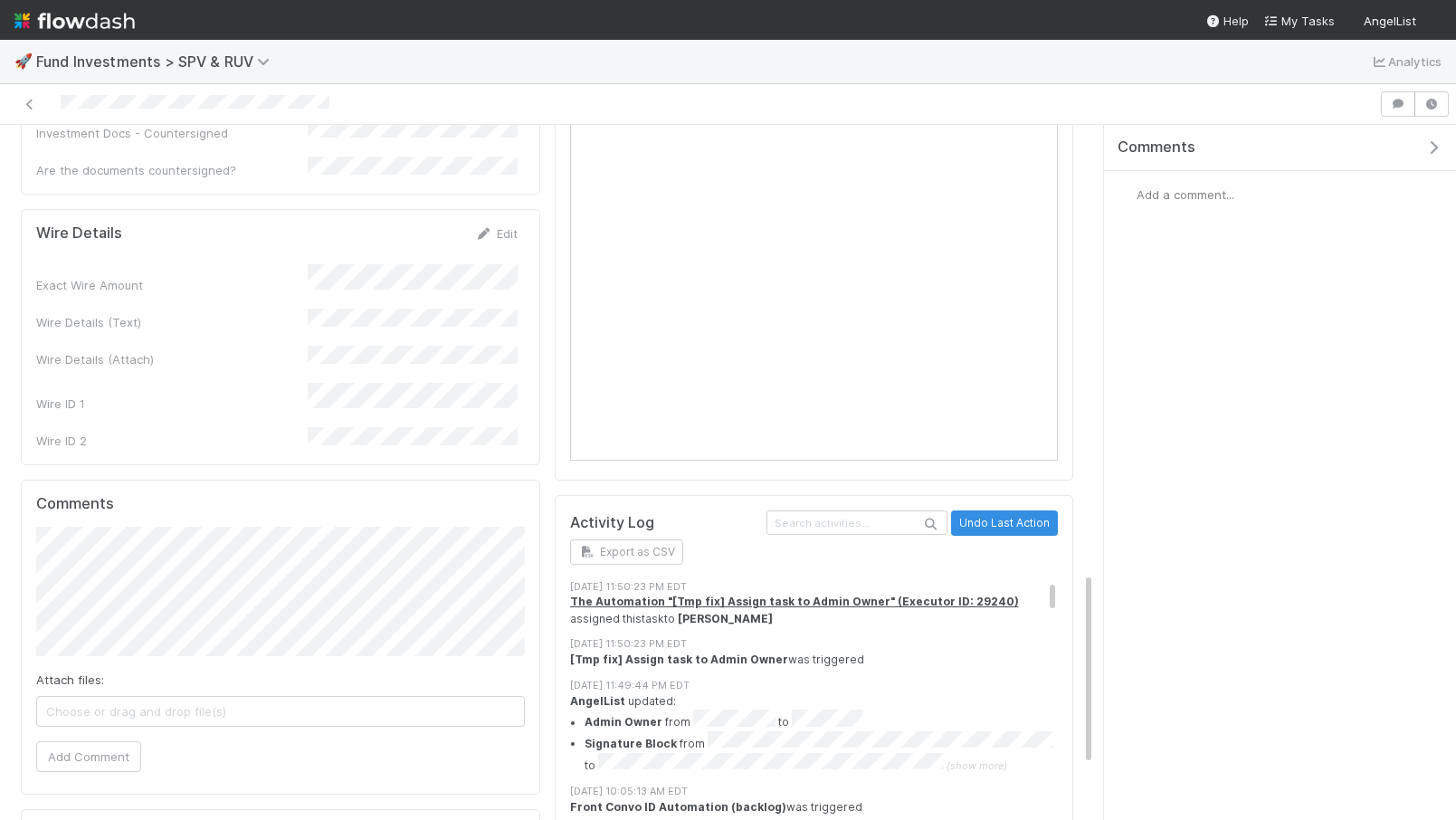
scroll to position [1401, 0]
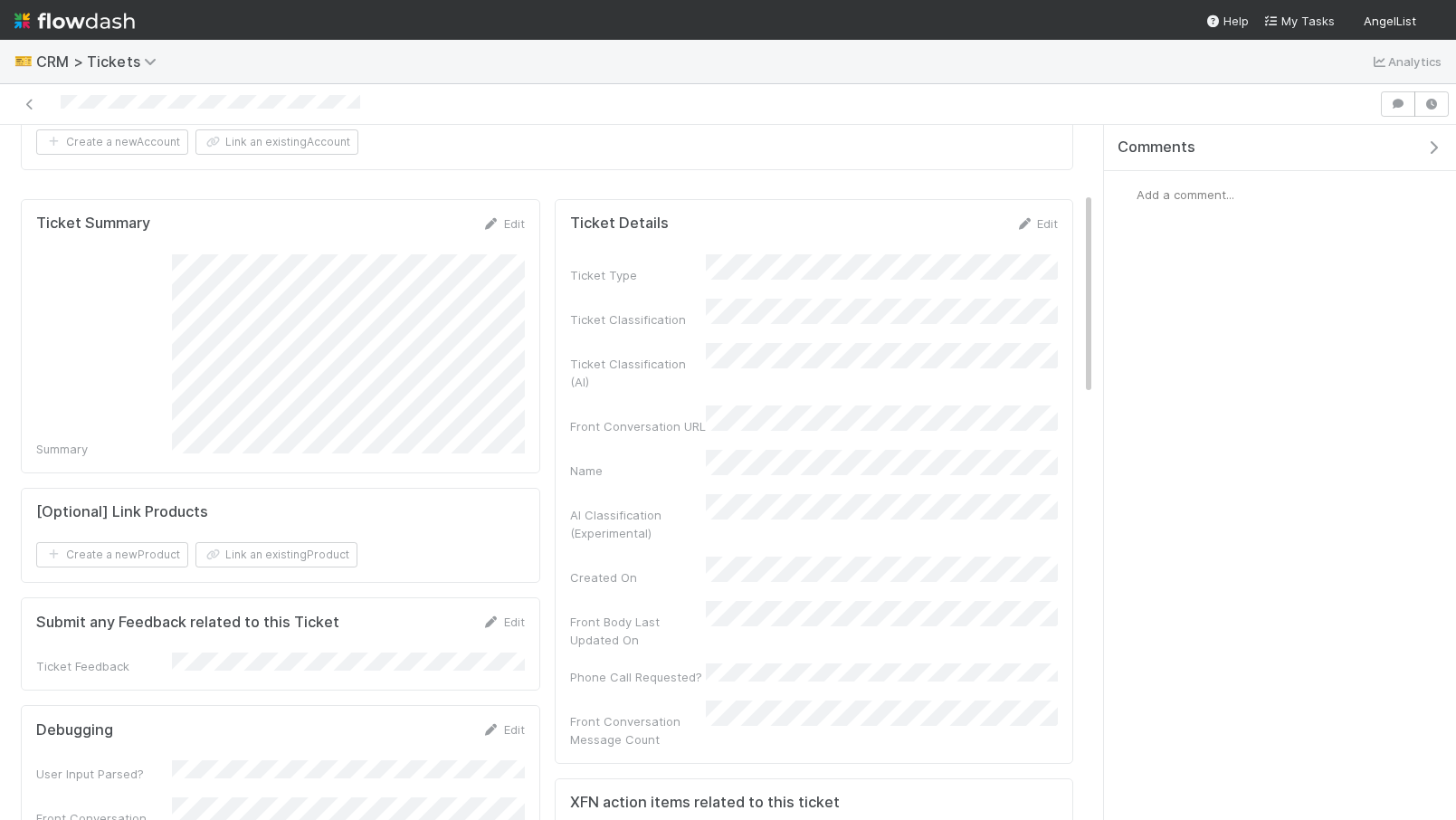
scroll to position [446, 0]
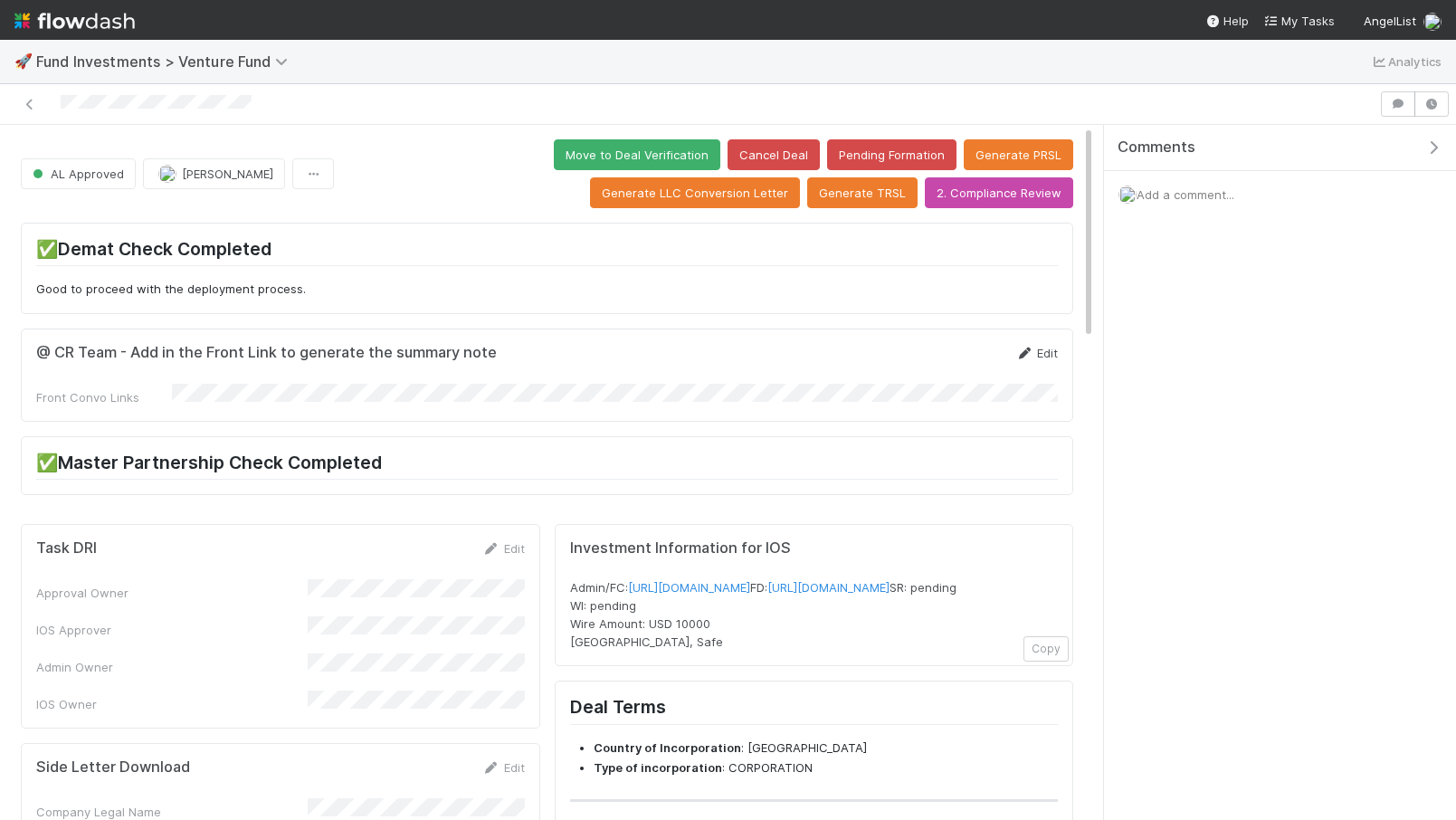
click at [1045, 348] on link "Edit" at bounding box center [1036, 353] width 43 height 15
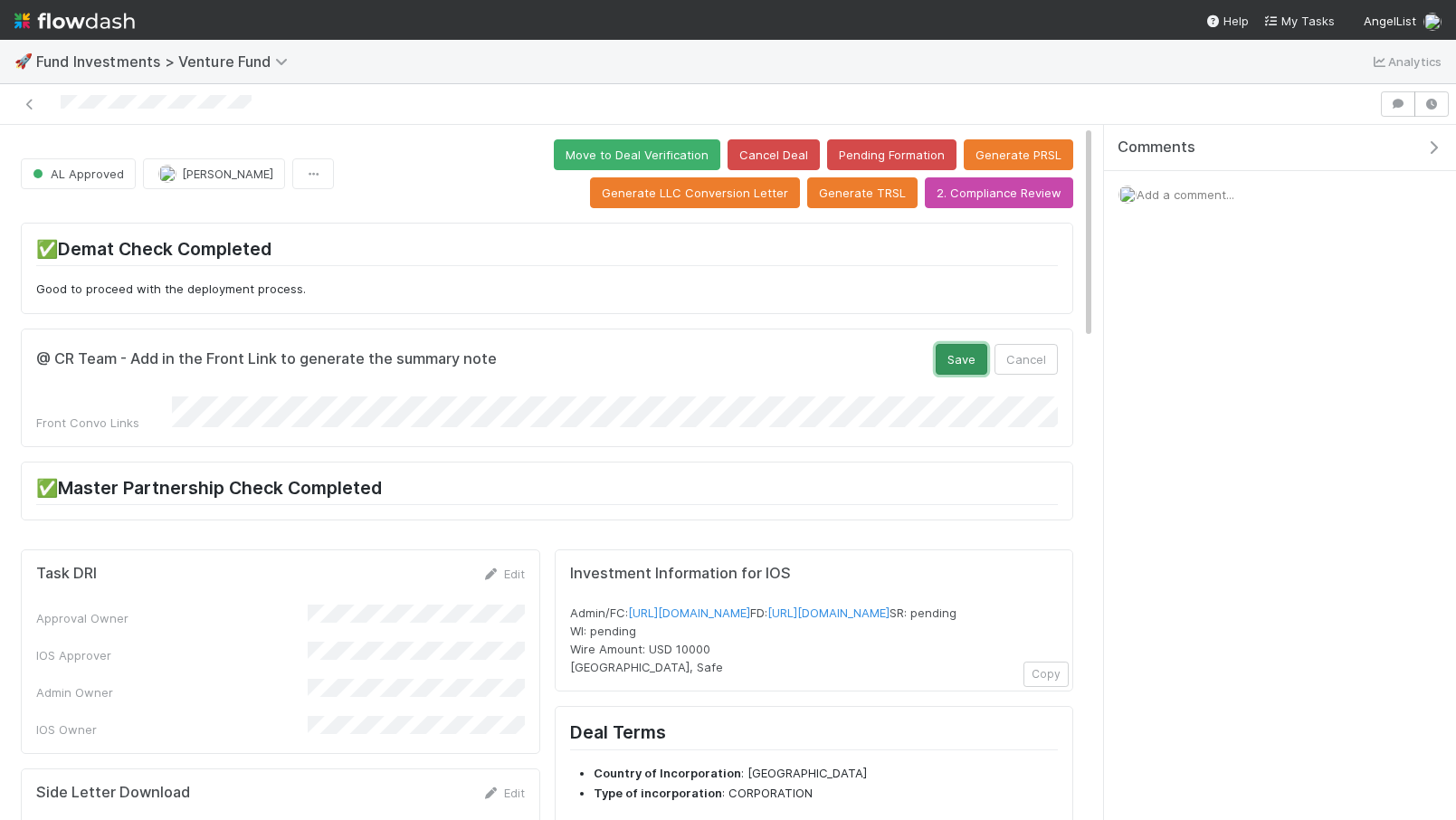
click at [961, 349] on button "Save" at bounding box center [961, 360] width 52 height 31
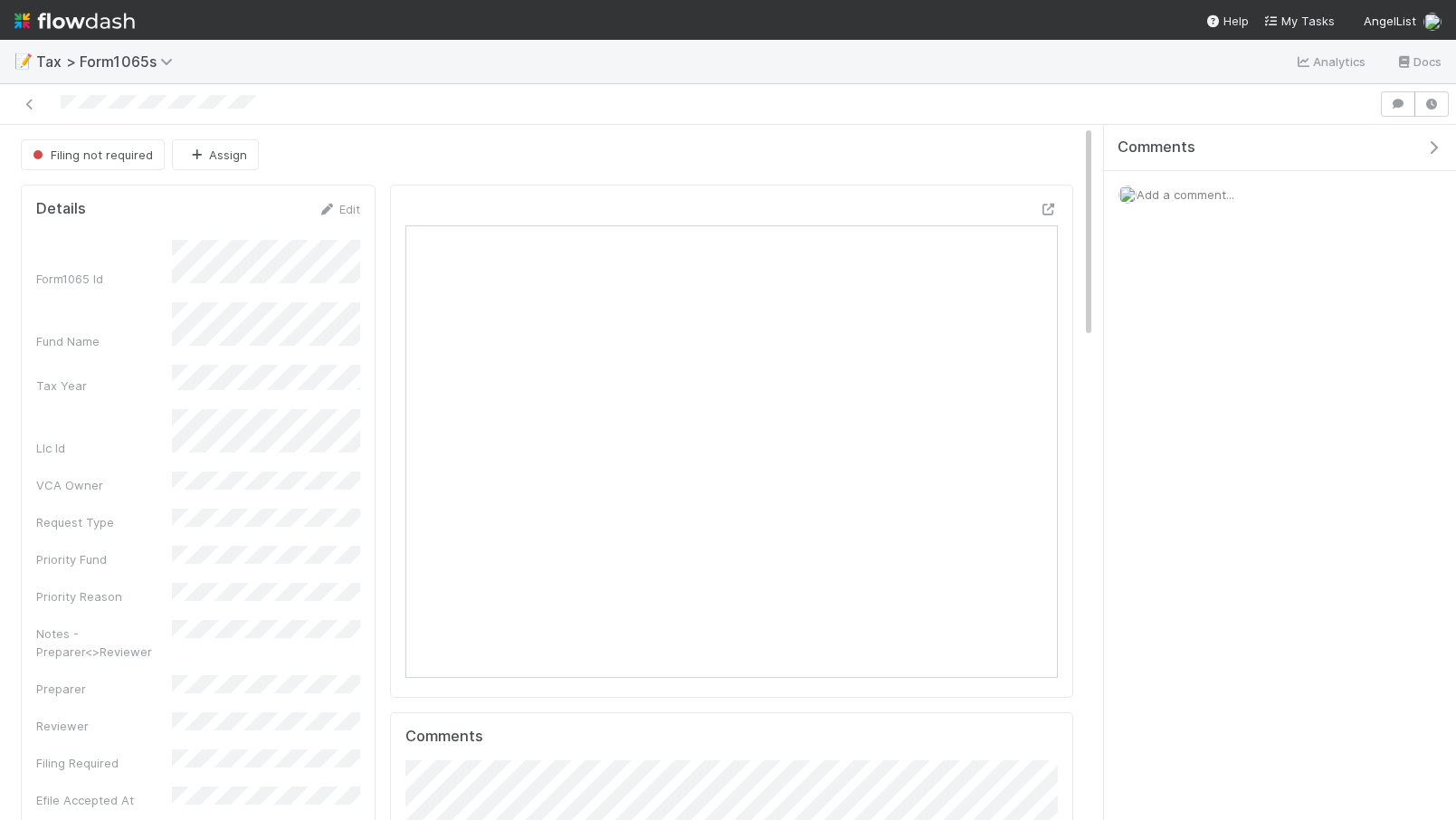
click at [1209, 183] on div "Add a comment..." at bounding box center [1280, 194] width 352 height 47
click at [1211, 192] on span "Add a comment..." at bounding box center [1185, 194] width 98 height 15
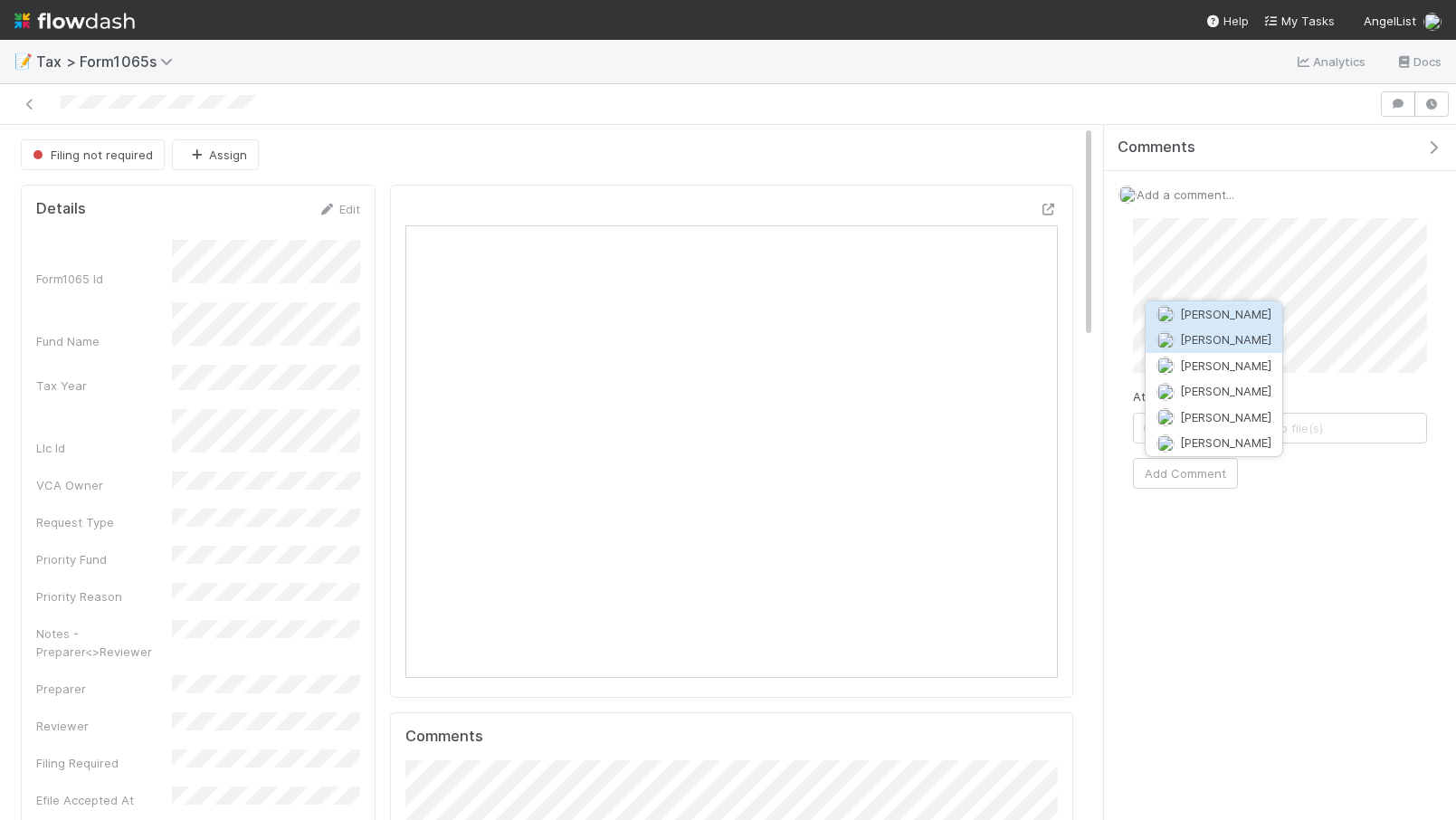
click at [1220, 341] on span "[PERSON_NAME]" at bounding box center [1225, 340] width 92 height 15
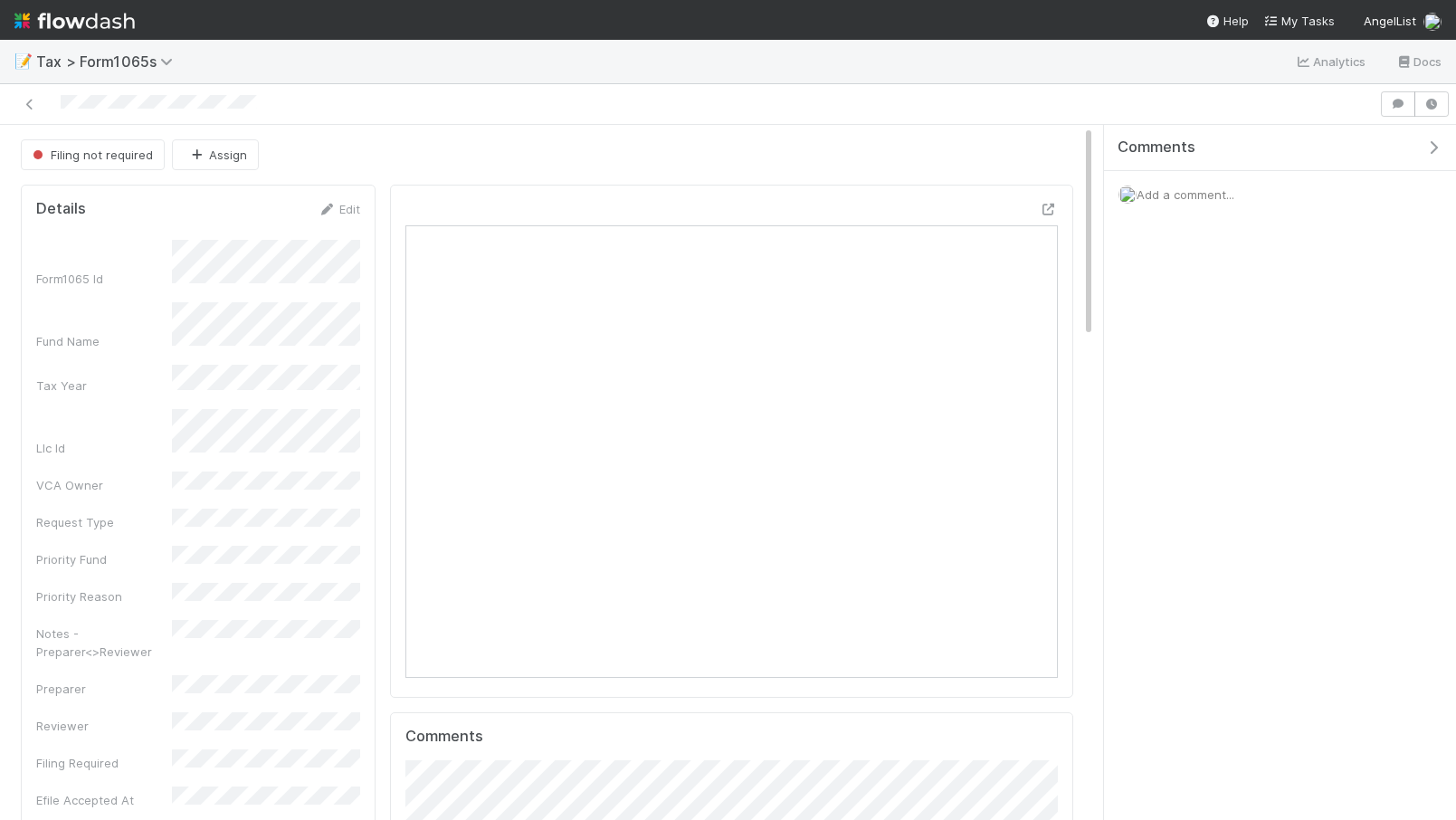
click at [32, 90] on div at bounding box center [728, 104] width 1456 height 41
click at [29, 110] on link at bounding box center [30, 104] width 18 height 18
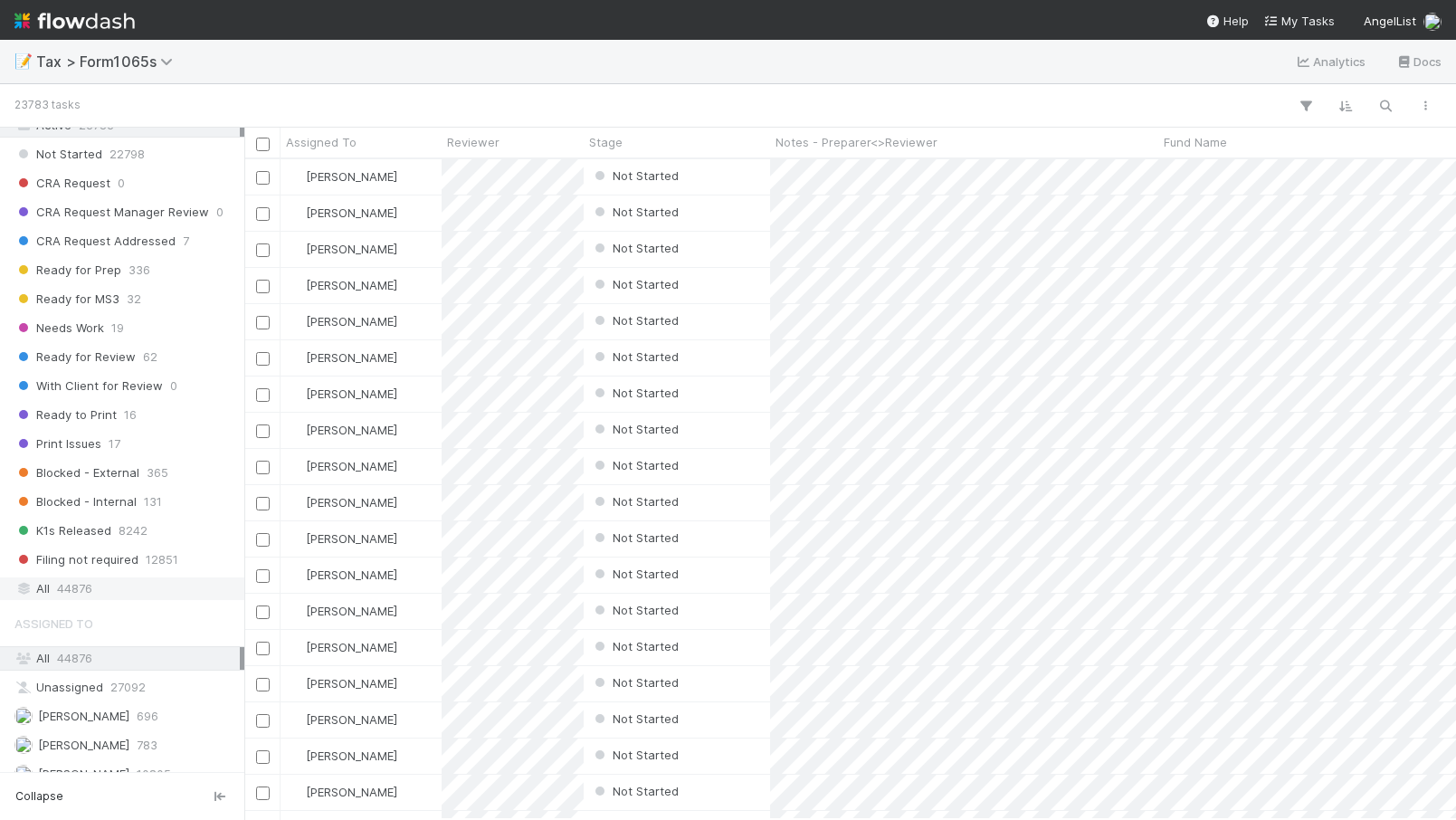
scroll to position [1269, 0]
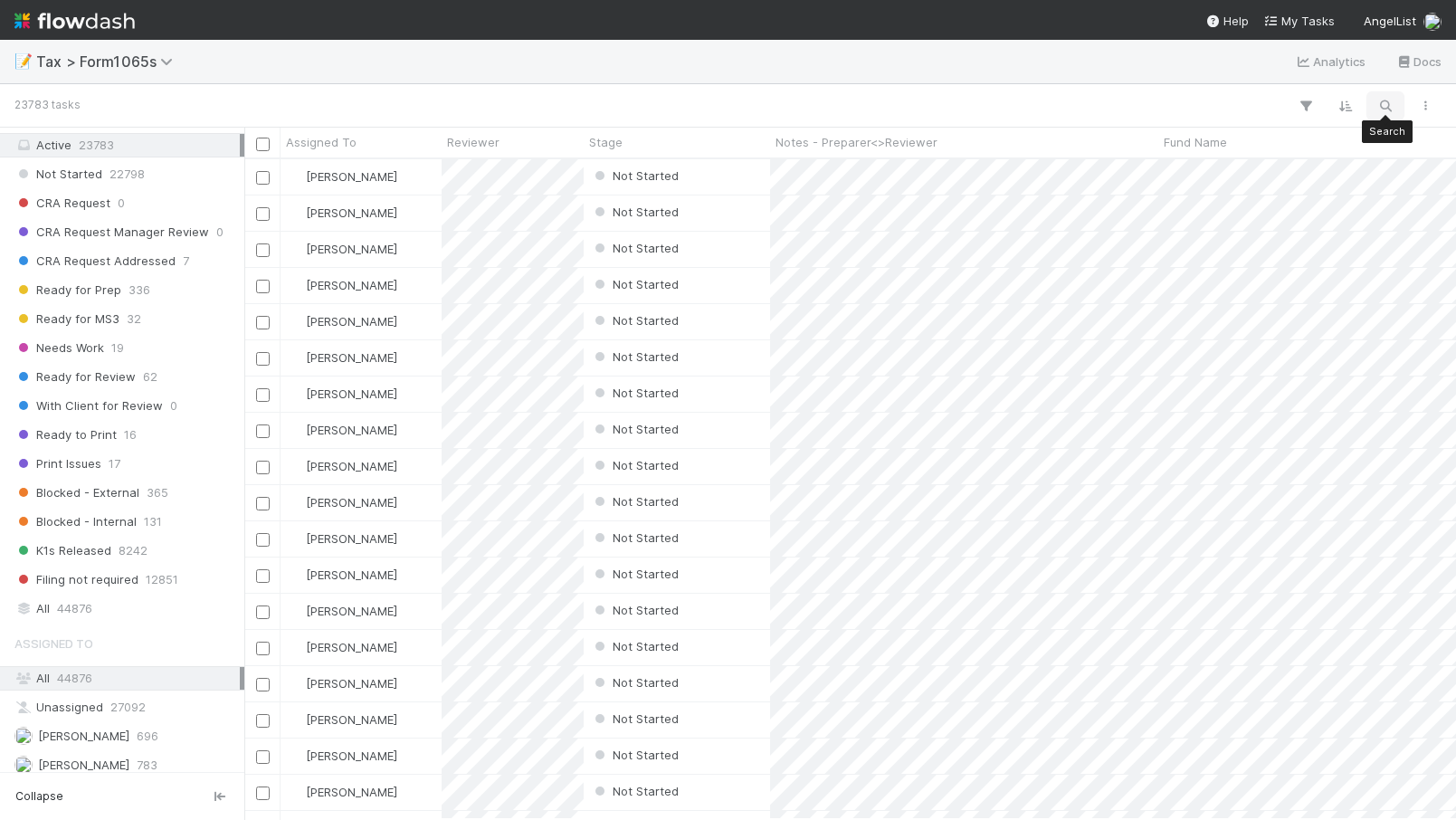
click at [1392, 105] on icon "button" at bounding box center [1385, 106] width 18 height 16
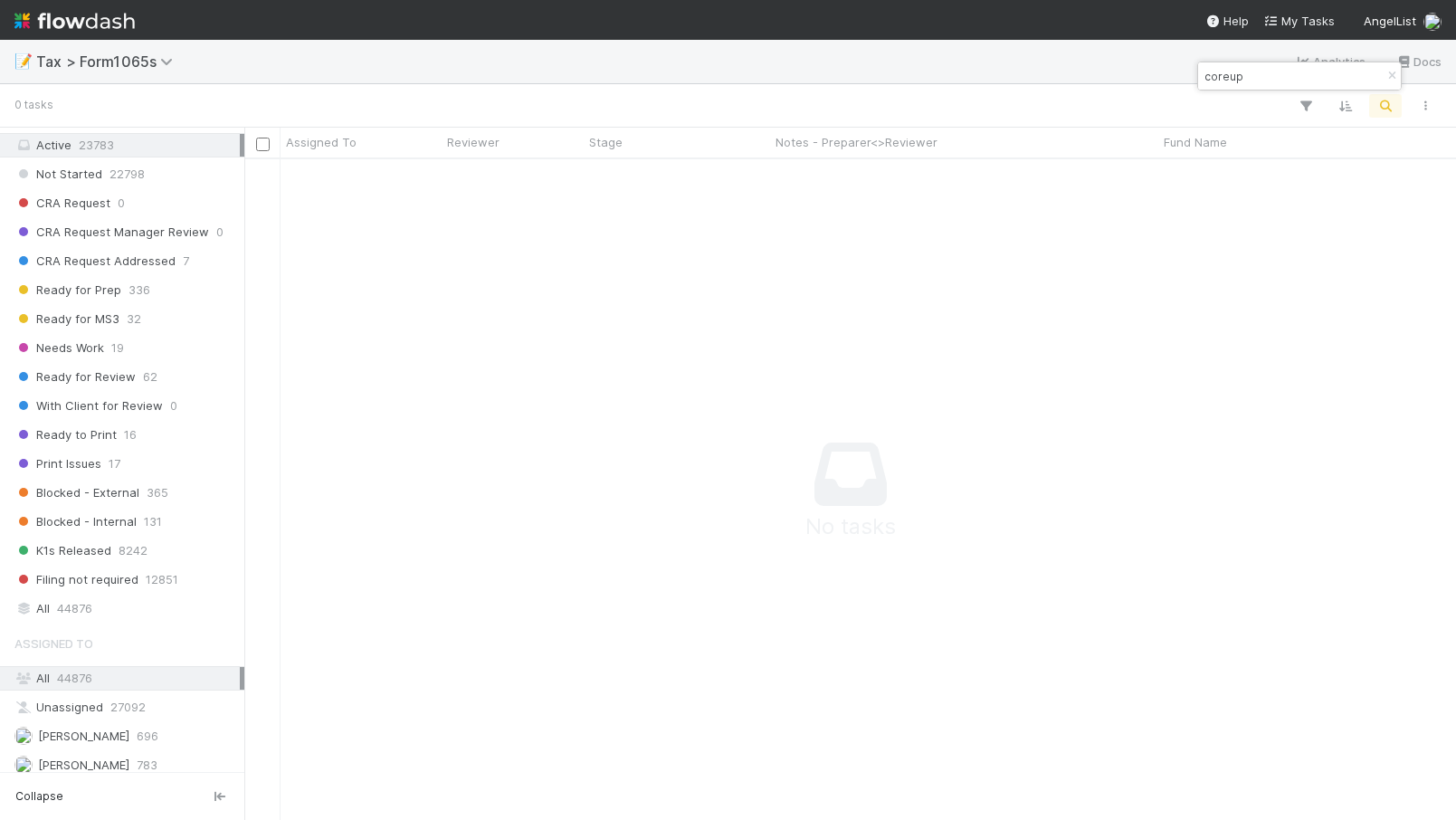
scroll to position [660, 1212]
type input "c"
type input "C"
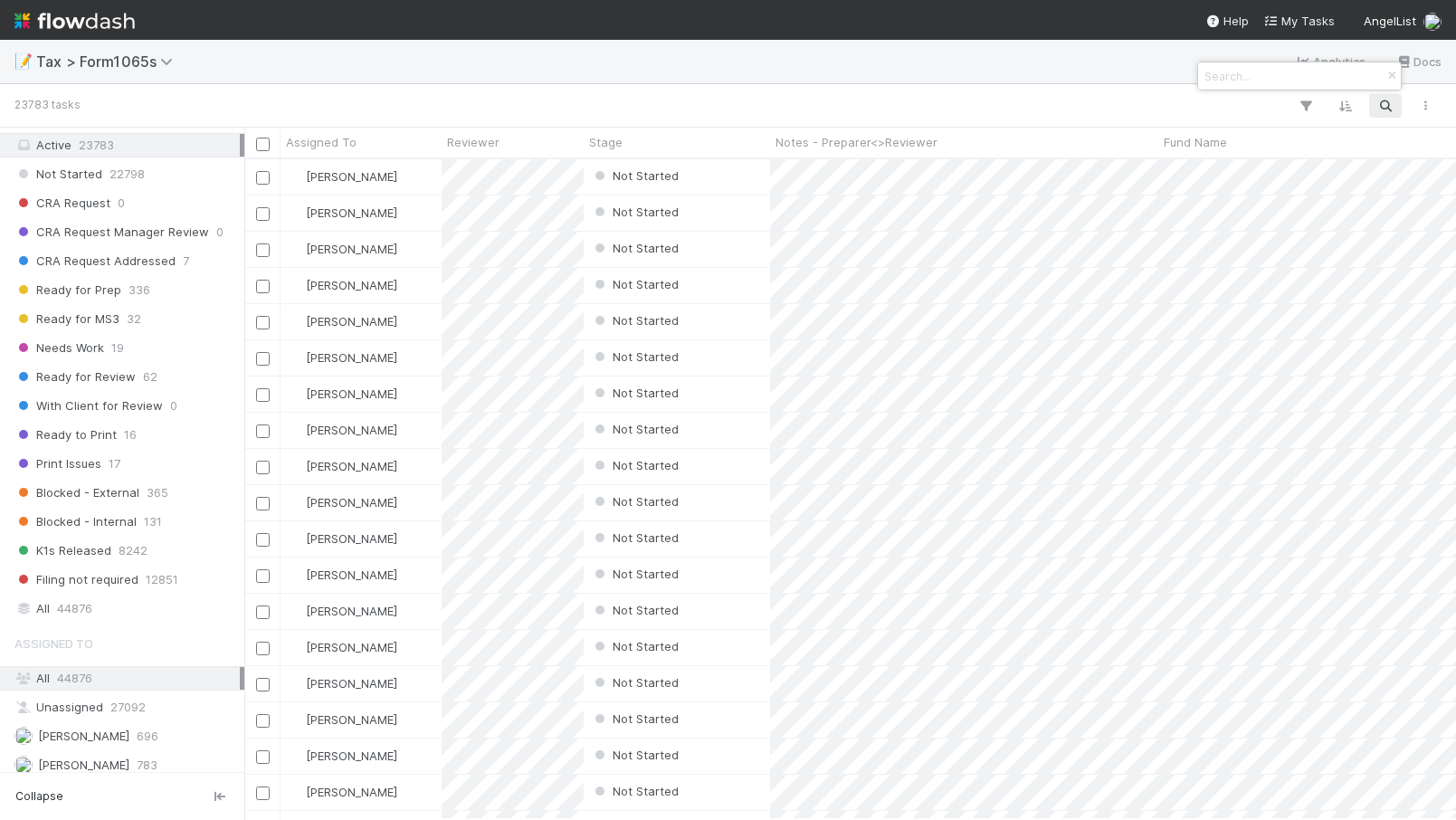
paste input "COR Gaingels Fund I, a series of MV Funds, LP"
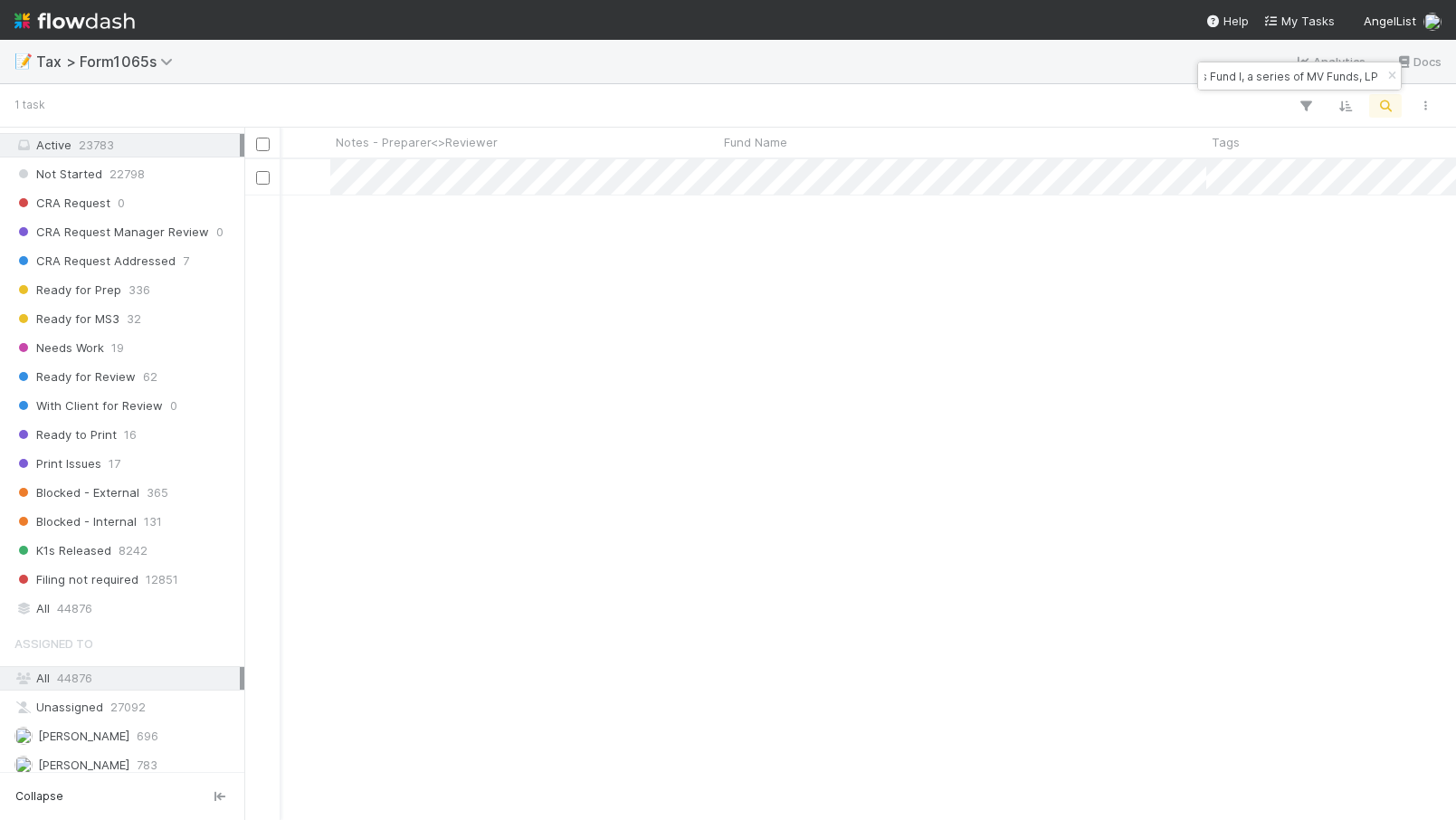
scroll to position [0, 0]
type input "COR Gaingels Fund I, a series of MV Funds, LP"
